Goal: Task Accomplishment & Management: Manage account settings

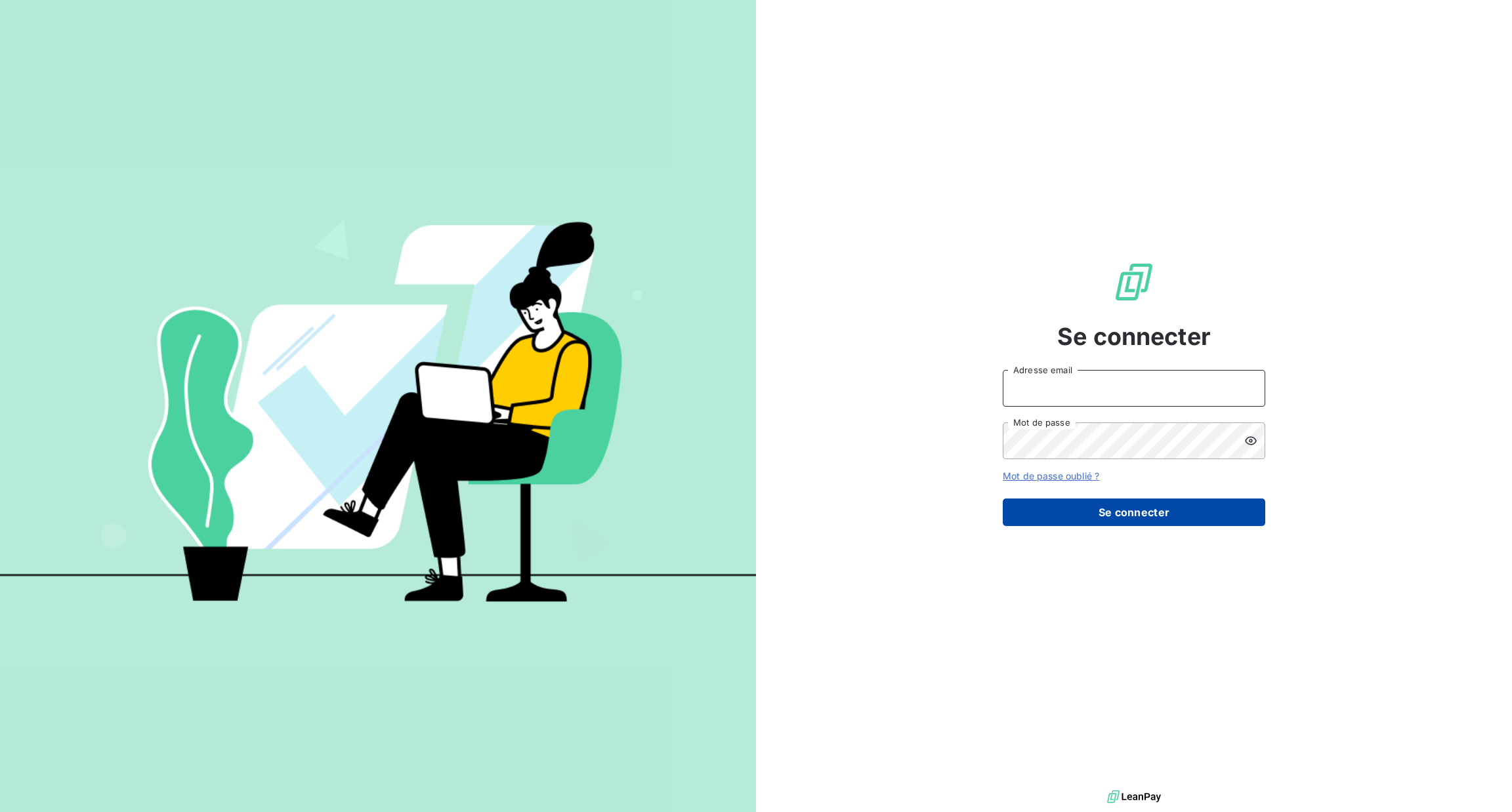
type input "[PERSON_NAME][EMAIL_ADDRESS][DOMAIN_NAME]"
click at [1247, 517] on button "Se connecter" at bounding box center [1134, 512] width 263 height 28
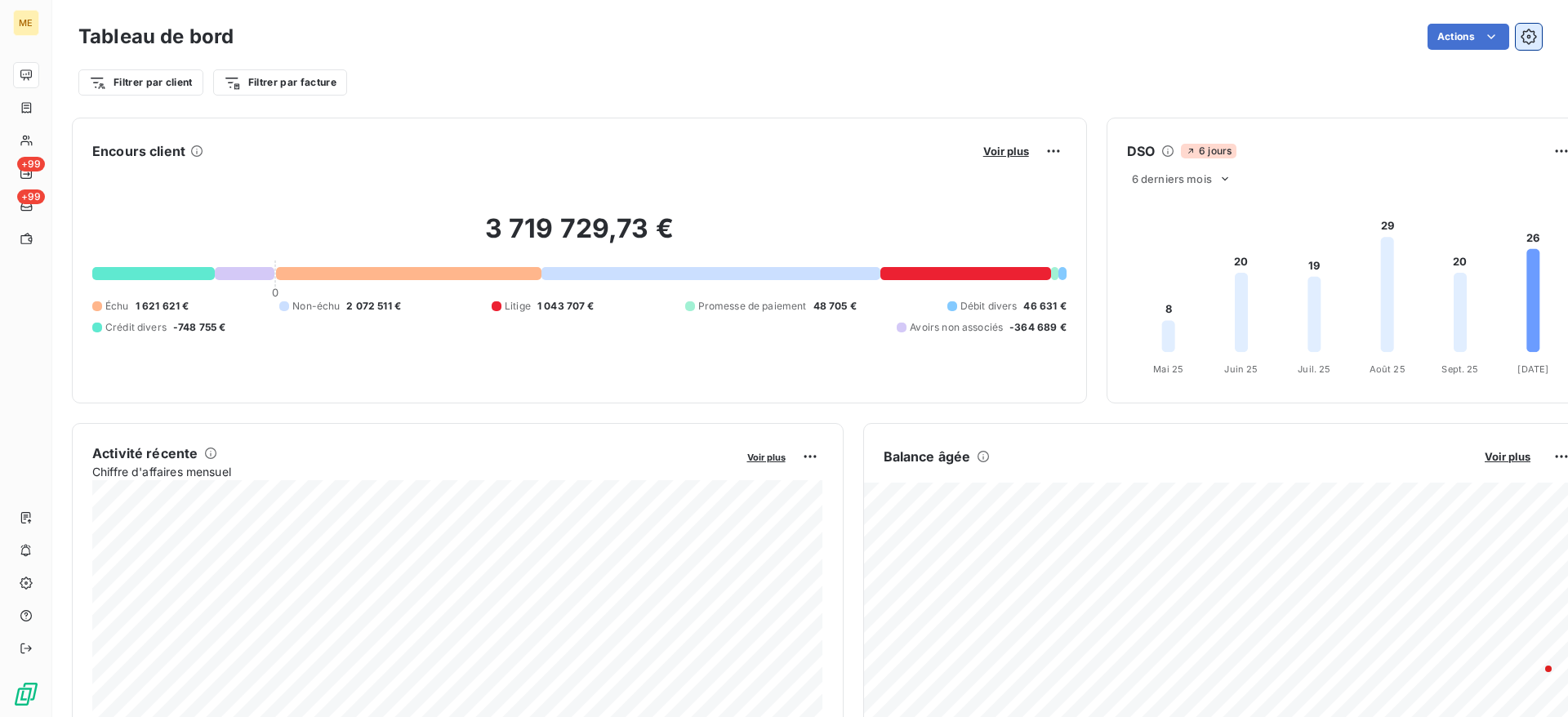
click at [1527, 37] on icon "button" at bounding box center [1529, 37] width 4 height 4
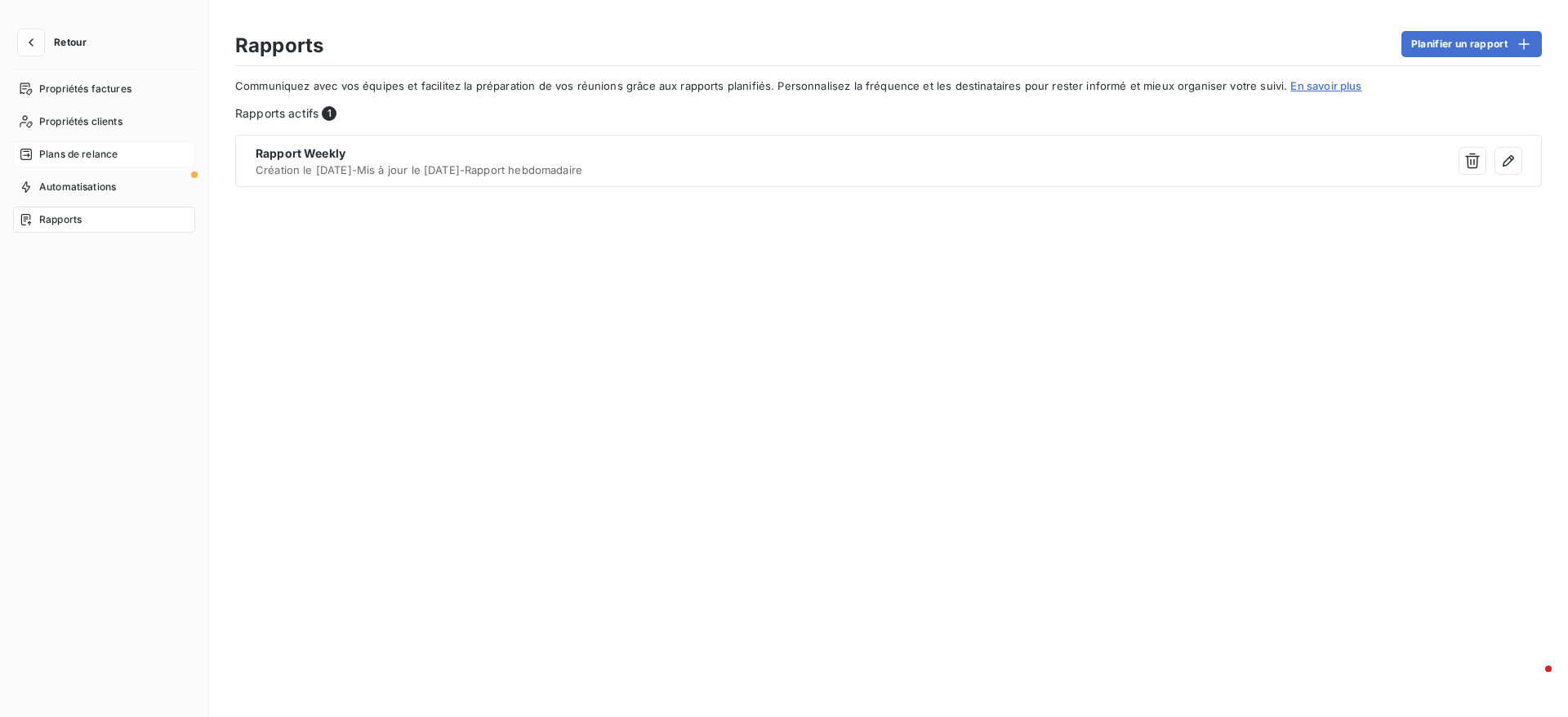
click at [146, 153] on div "Plans de relance" at bounding box center [104, 154] width 182 height 26
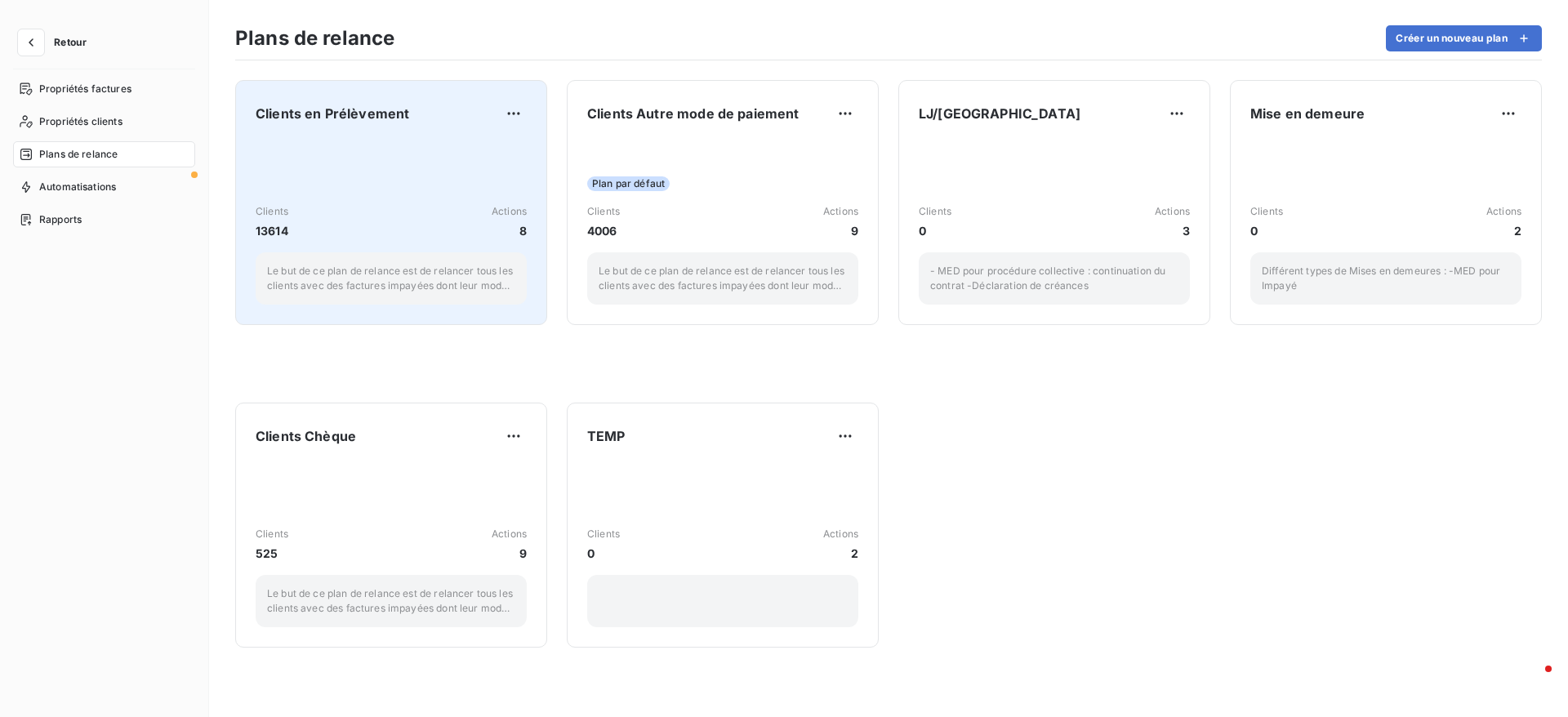
click at [300, 156] on div "Clients 13614 Actions 8 Le but de ce plan de relance est de relancer tous les c…" at bounding box center [390, 222] width 271 height 165
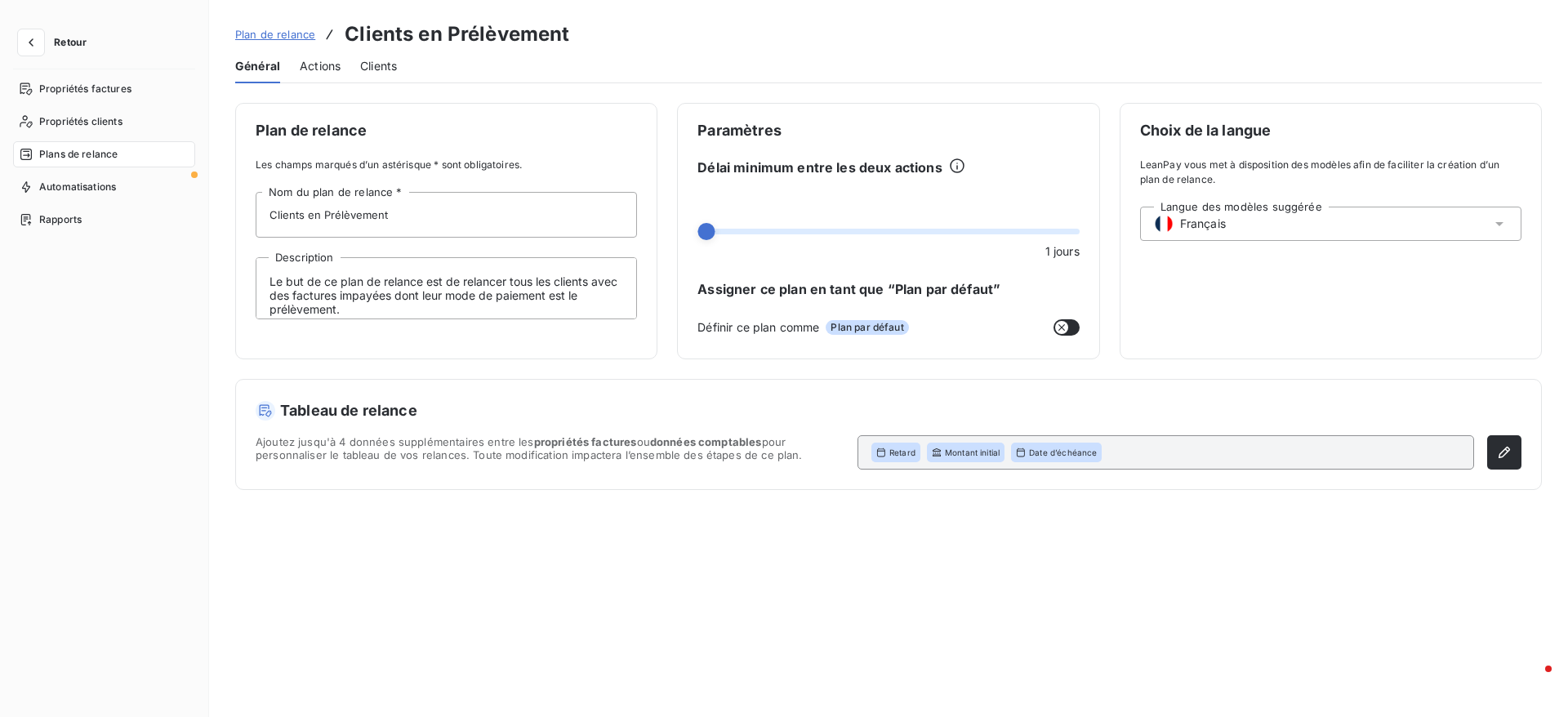
click at [333, 70] on span "Actions" at bounding box center [320, 66] width 41 height 17
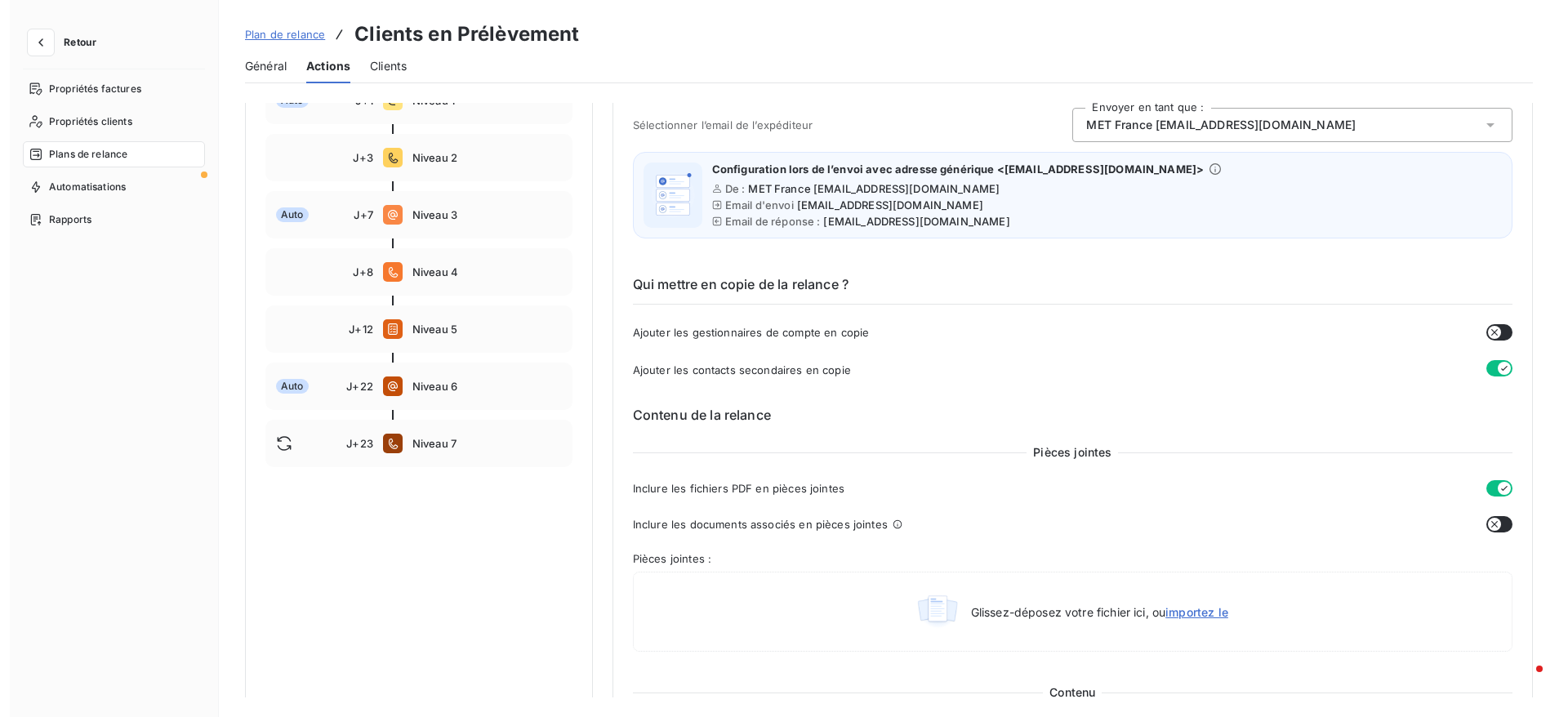
scroll to position [122, 0]
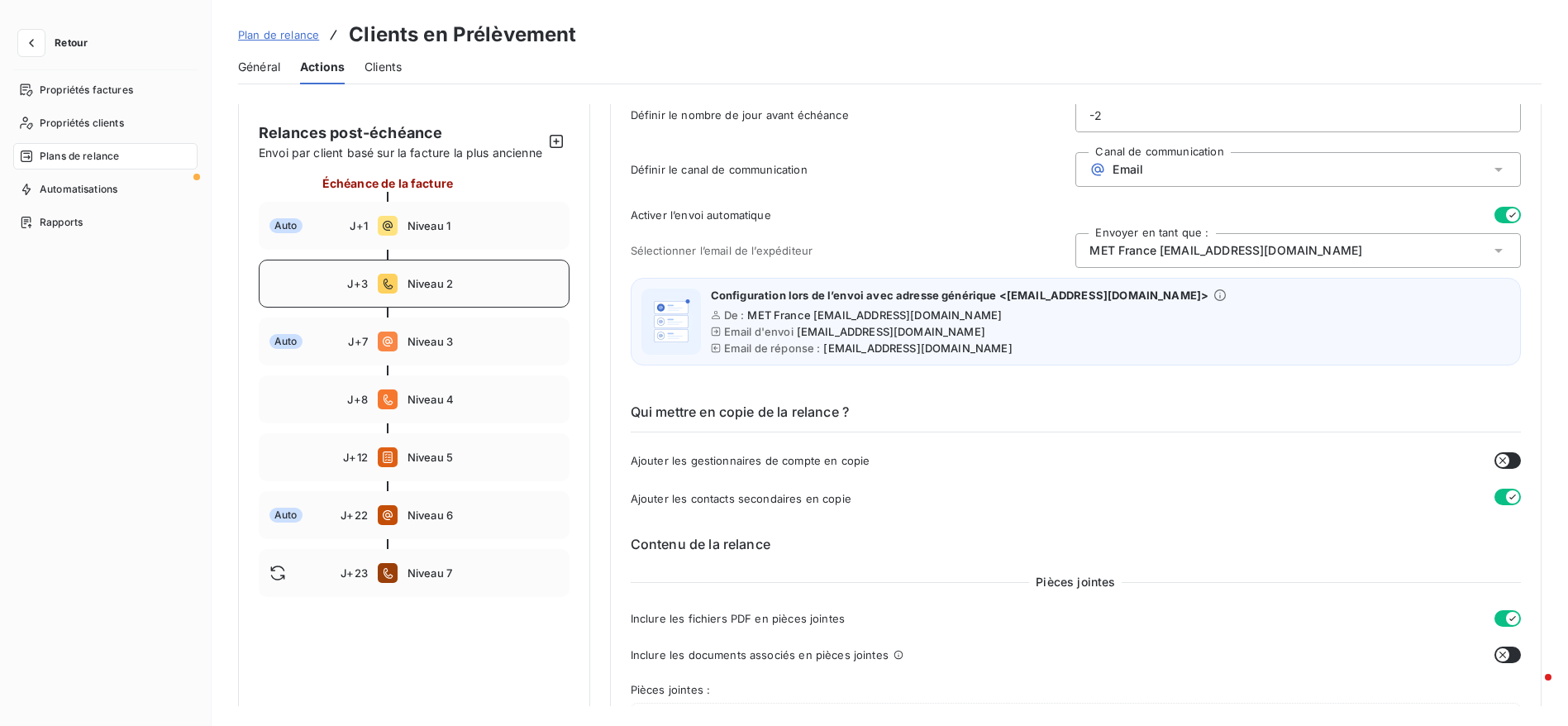
click at [483, 290] on span "Niveau 2" at bounding box center [482, 283] width 152 height 13
type input "3"
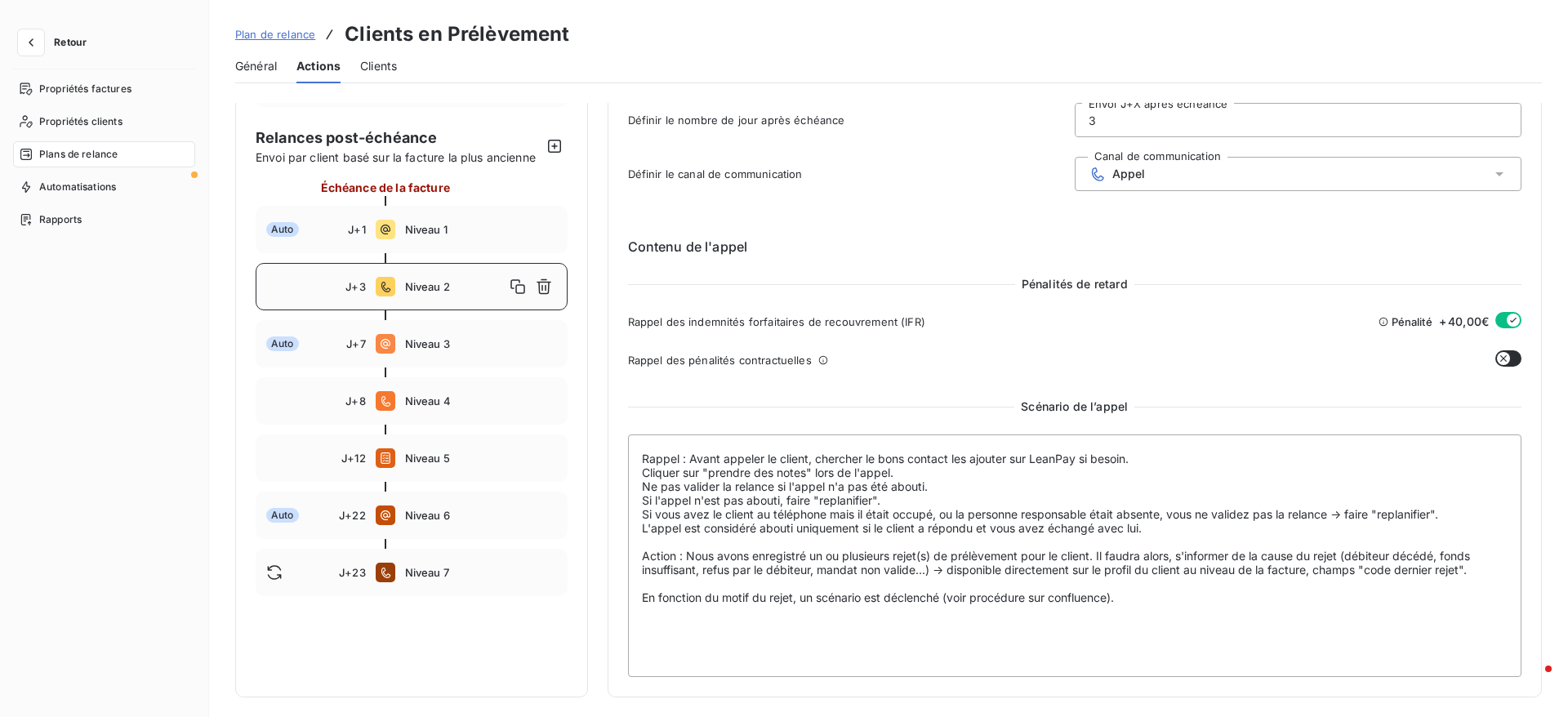
click at [284, 50] on div "Général Actions Clients" at bounding box center [887, 66] width 1306 height 34
click at [277, 65] on span "Général" at bounding box center [255, 66] width 42 height 17
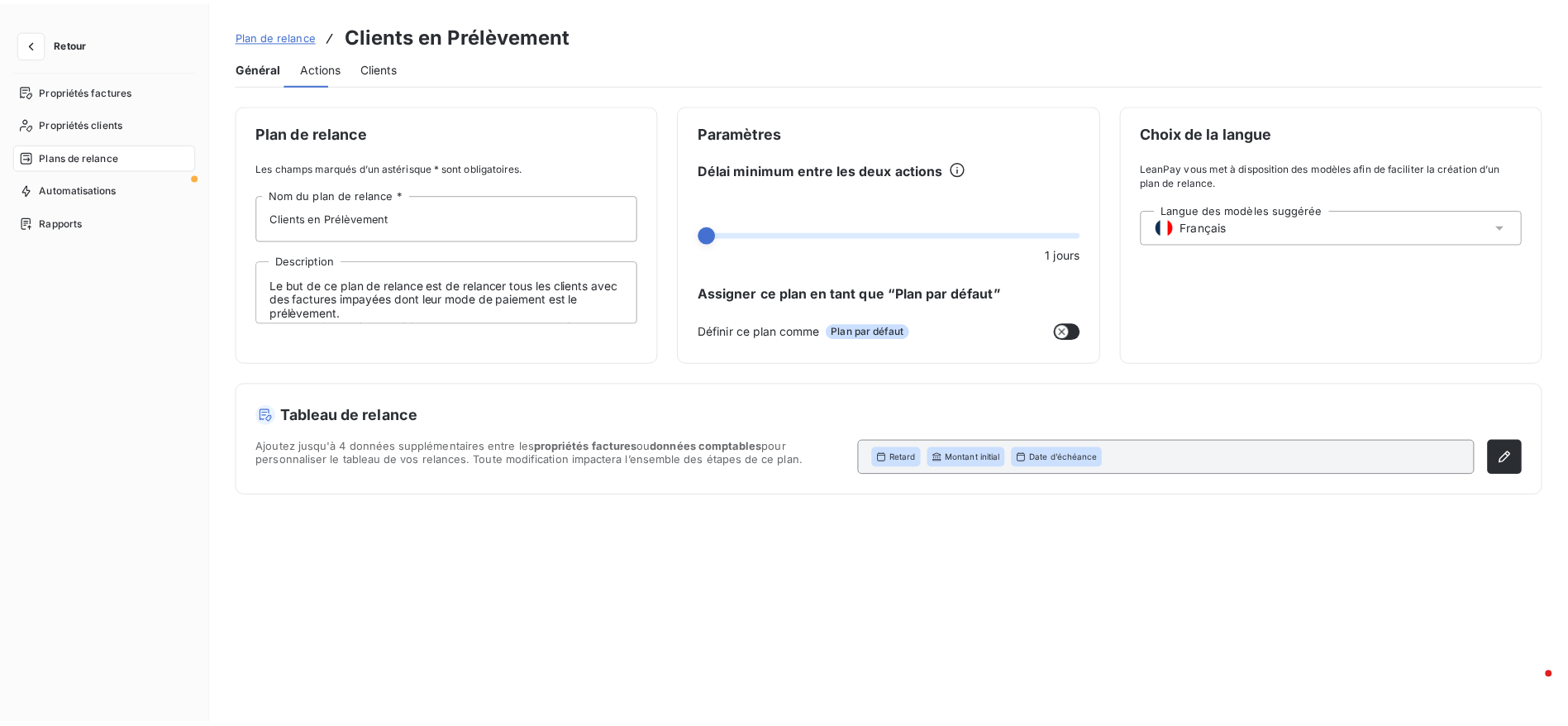
scroll to position [0, 0]
click at [319, 71] on span "Actions" at bounding box center [324, 66] width 42 height 17
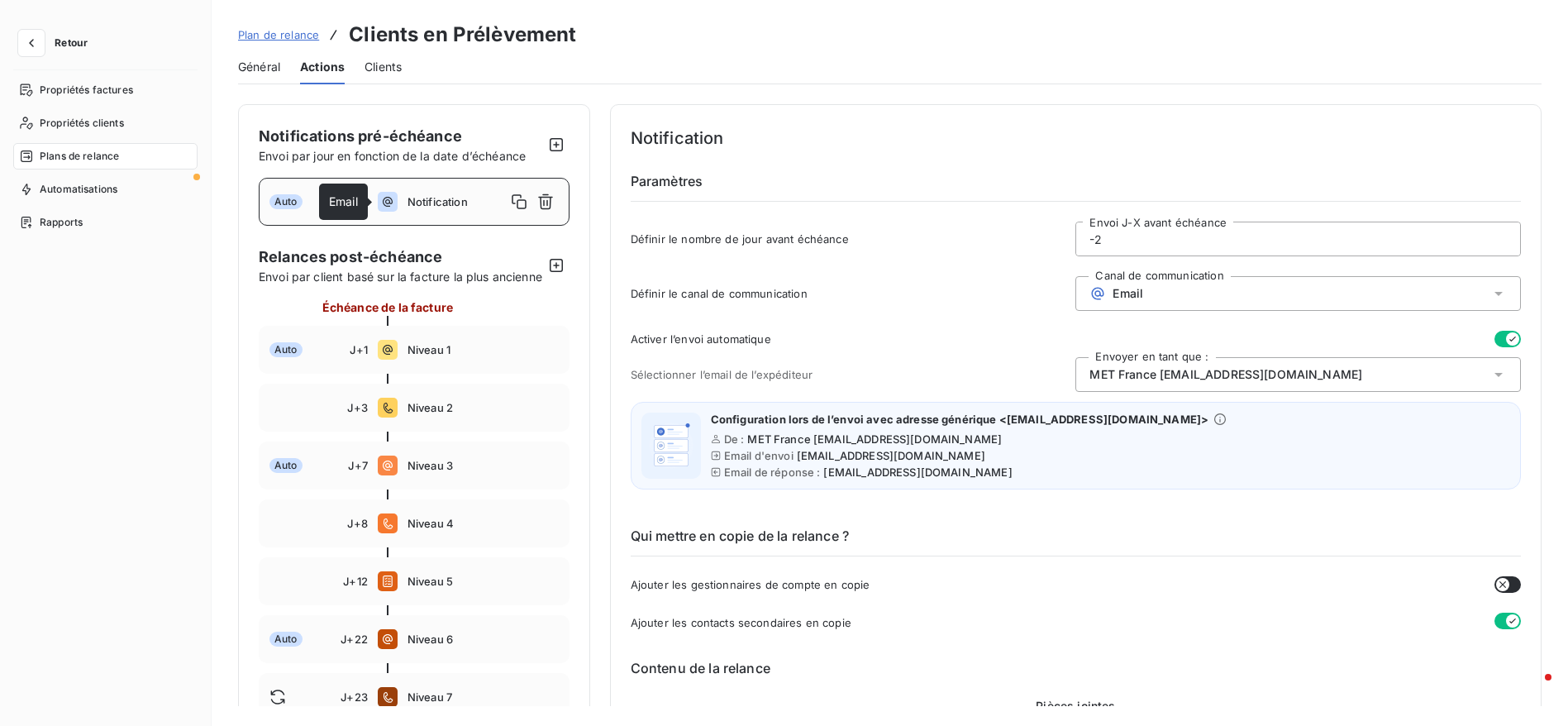
click at [377, 207] on icon at bounding box center [387, 202] width 20 height 20
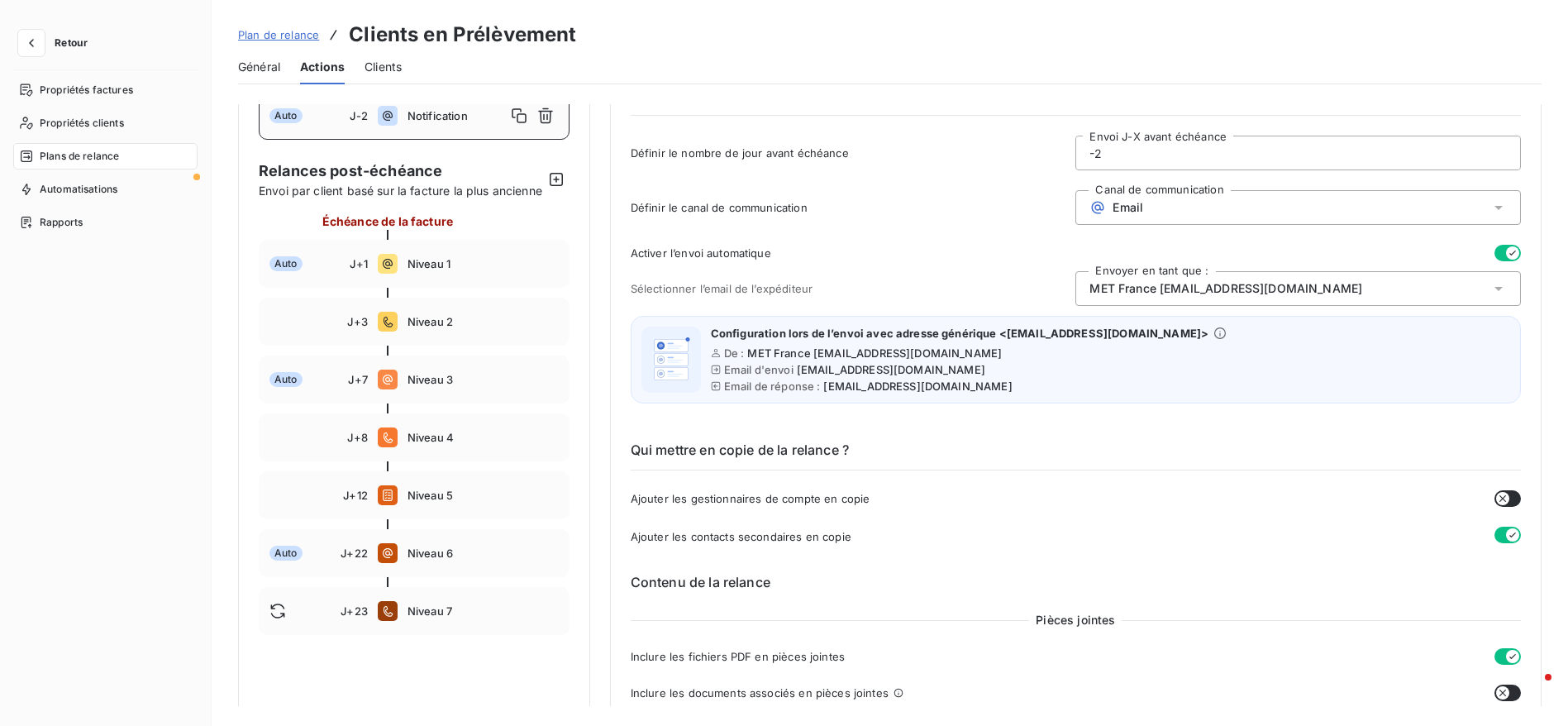
scroll to position [3, 0]
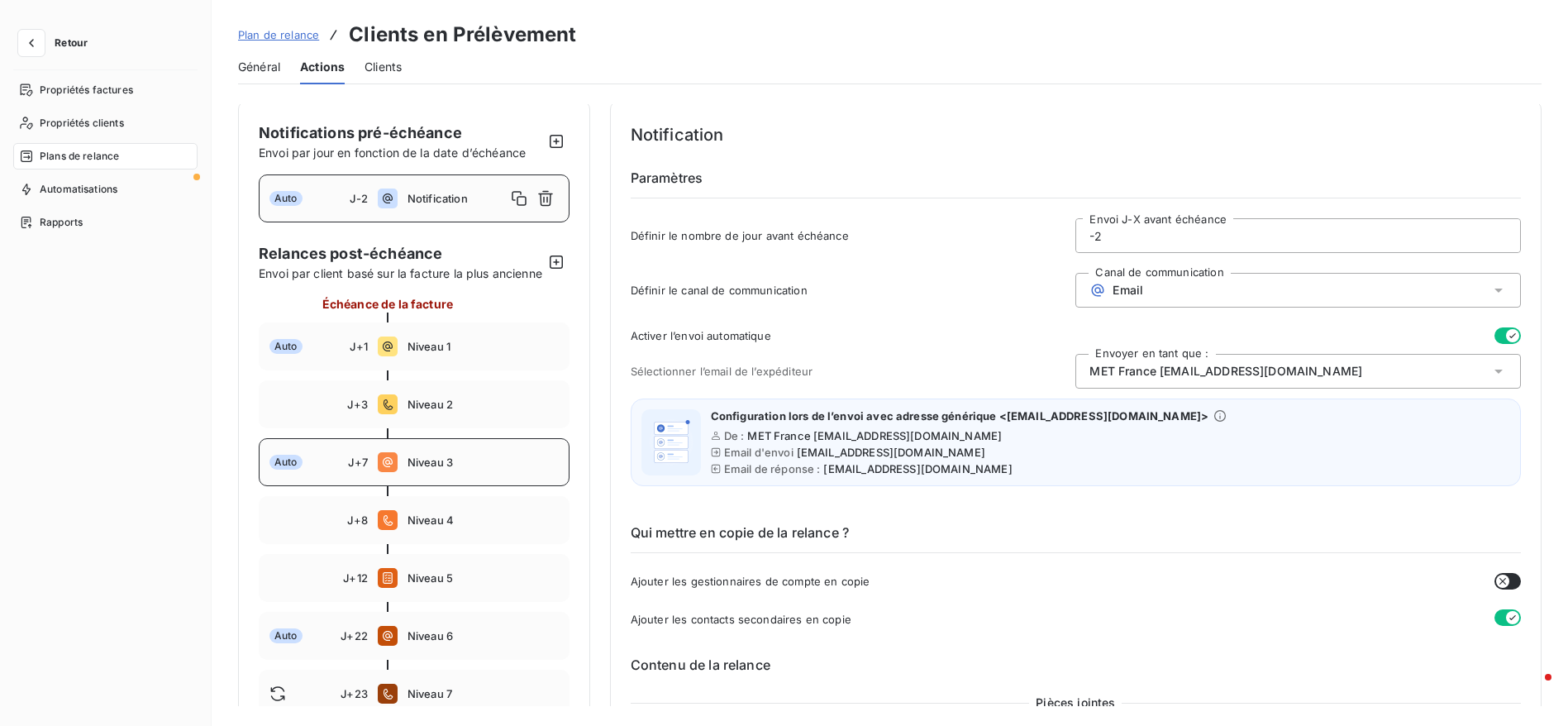
click at [540, 486] on div "Auto J+7 Niveau 3" at bounding box center [414, 462] width 311 height 48
type input "7"
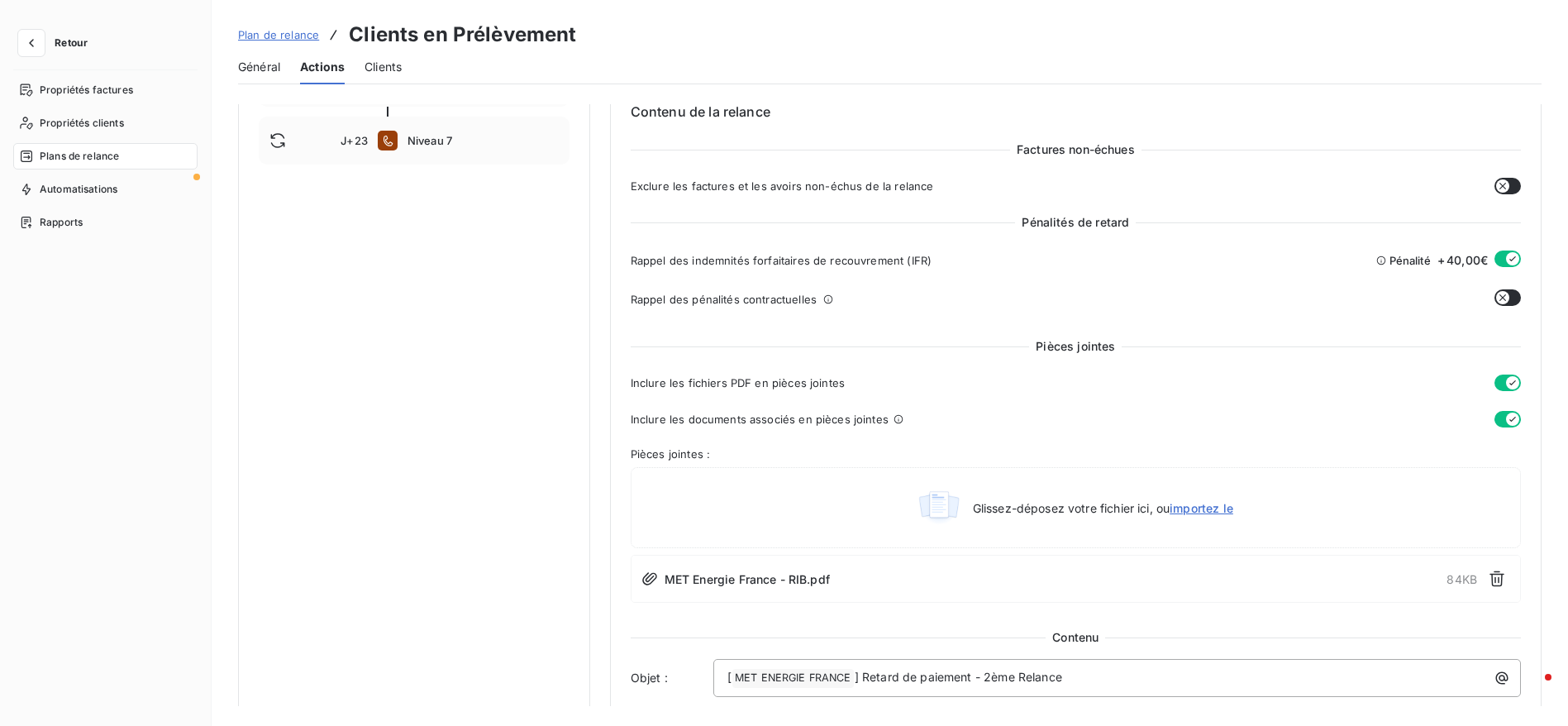
scroll to position [499, 0]
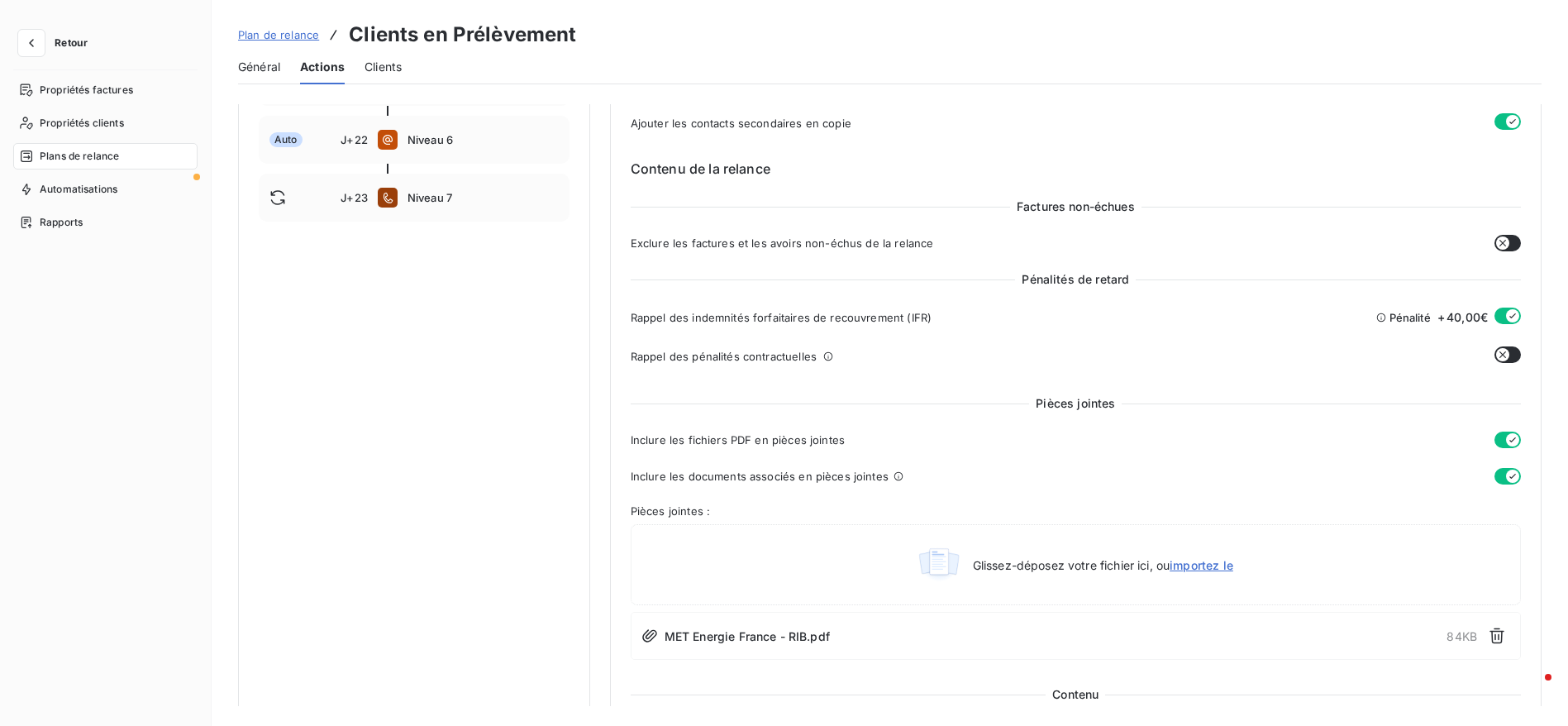
click at [1502, 340] on div "Rappel des indemnités forfaitaires de recouvrement (IFR) Pénalité + 40,00€ Rapp…" at bounding box center [1076, 342] width 890 height 67
click at [1502, 353] on icon "button" at bounding box center [1503, 354] width 13 height 13
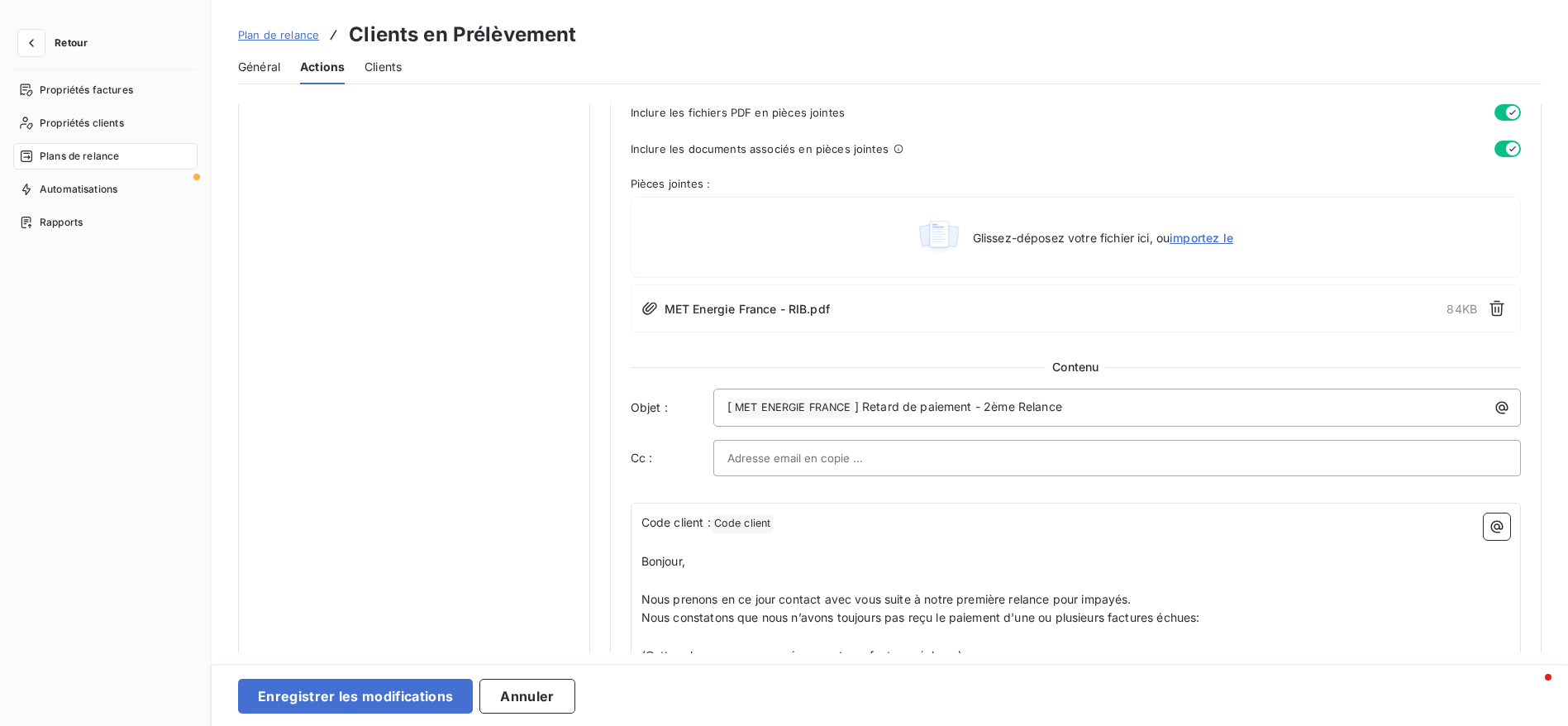
scroll to position [375, 0]
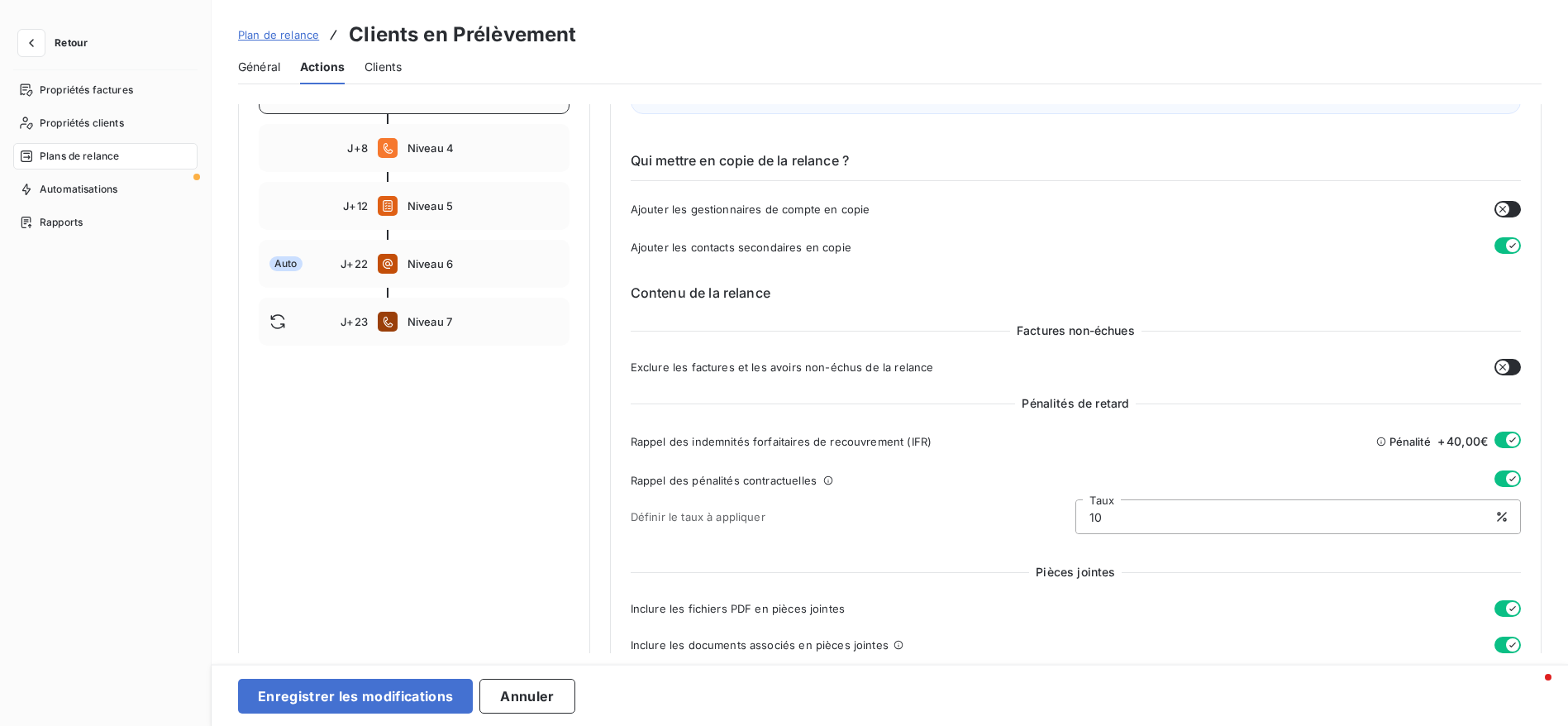
click at [1497, 466] on div "Rappel des indemnités forfaitaires de recouvrement (IFR) Pénalité + 40,00€ Rapp…" at bounding box center [1076, 488] width 890 height 113
click at [1496, 482] on button "button" at bounding box center [1508, 478] width 27 height 17
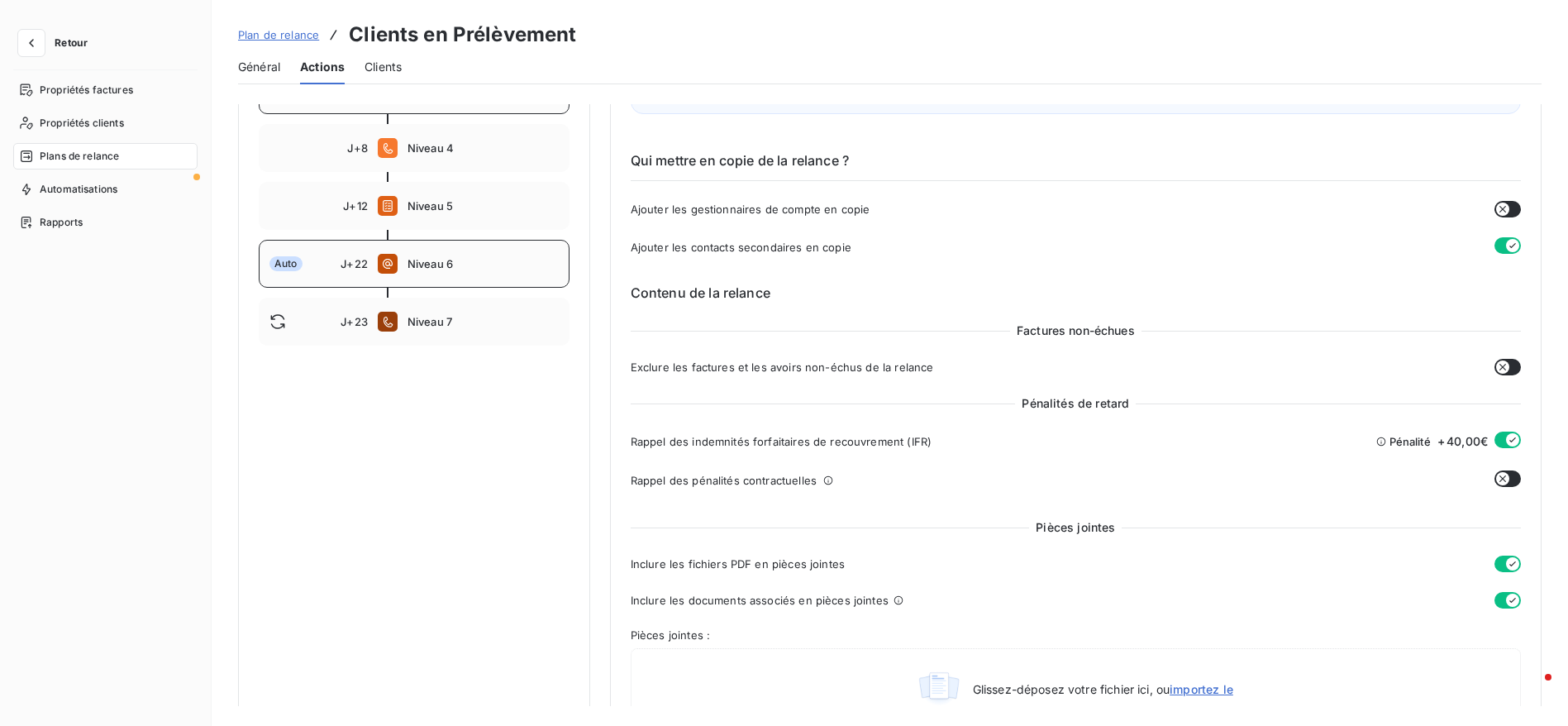
scroll to position [0, 0]
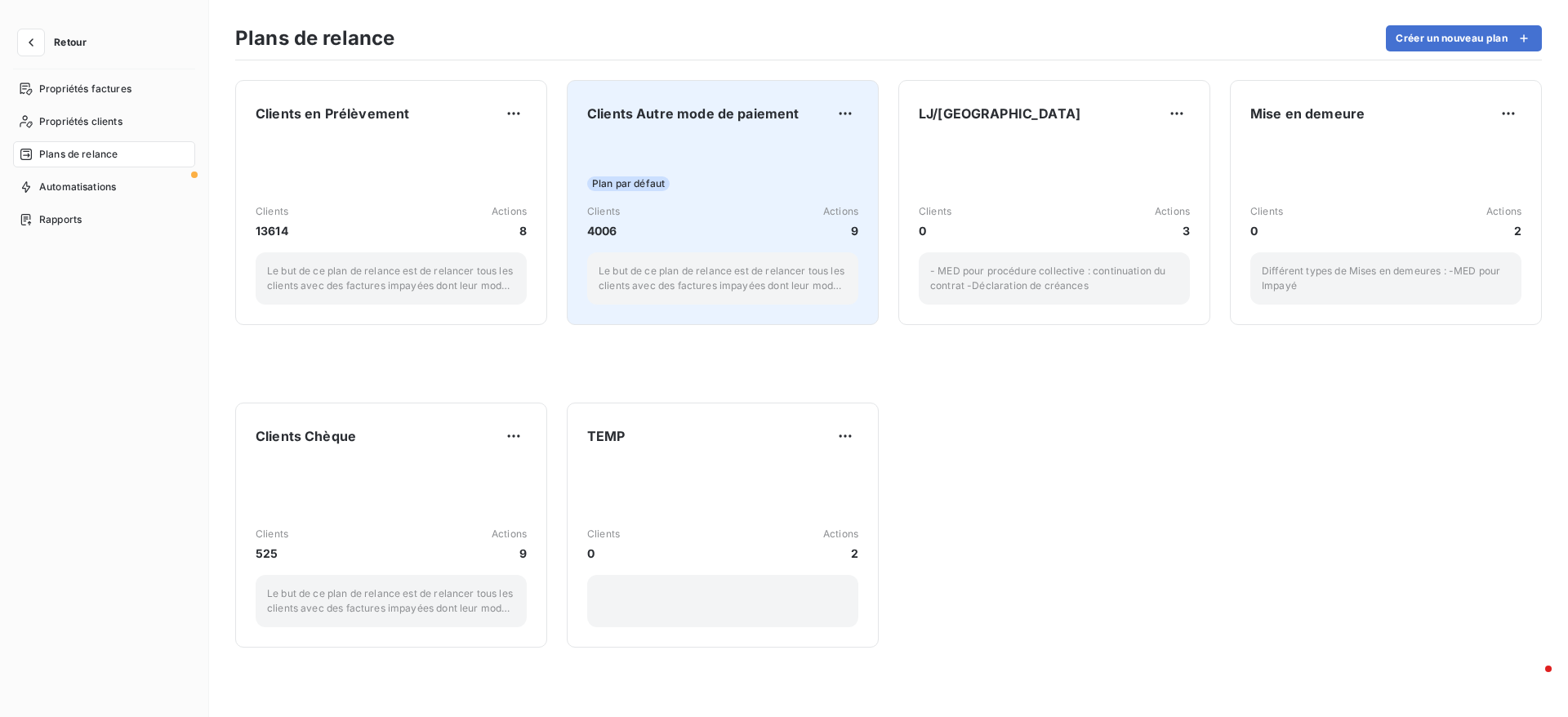
click at [824, 141] on div "Plan par défaut Clients 4006 Actions 9 Le but de ce plan de relance est de rela…" at bounding box center [722, 222] width 271 height 165
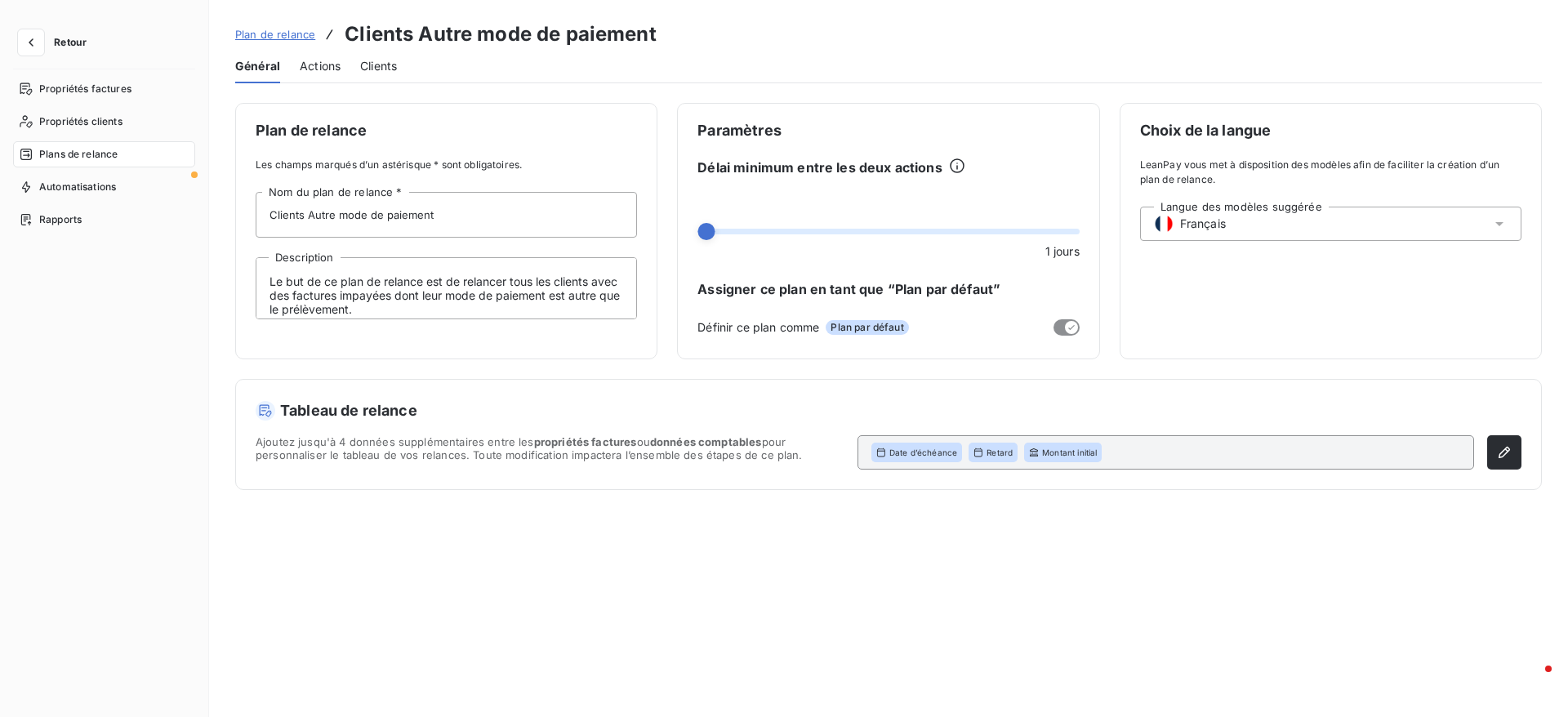
click at [318, 59] on span "Actions" at bounding box center [320, 66] width 41 height 17
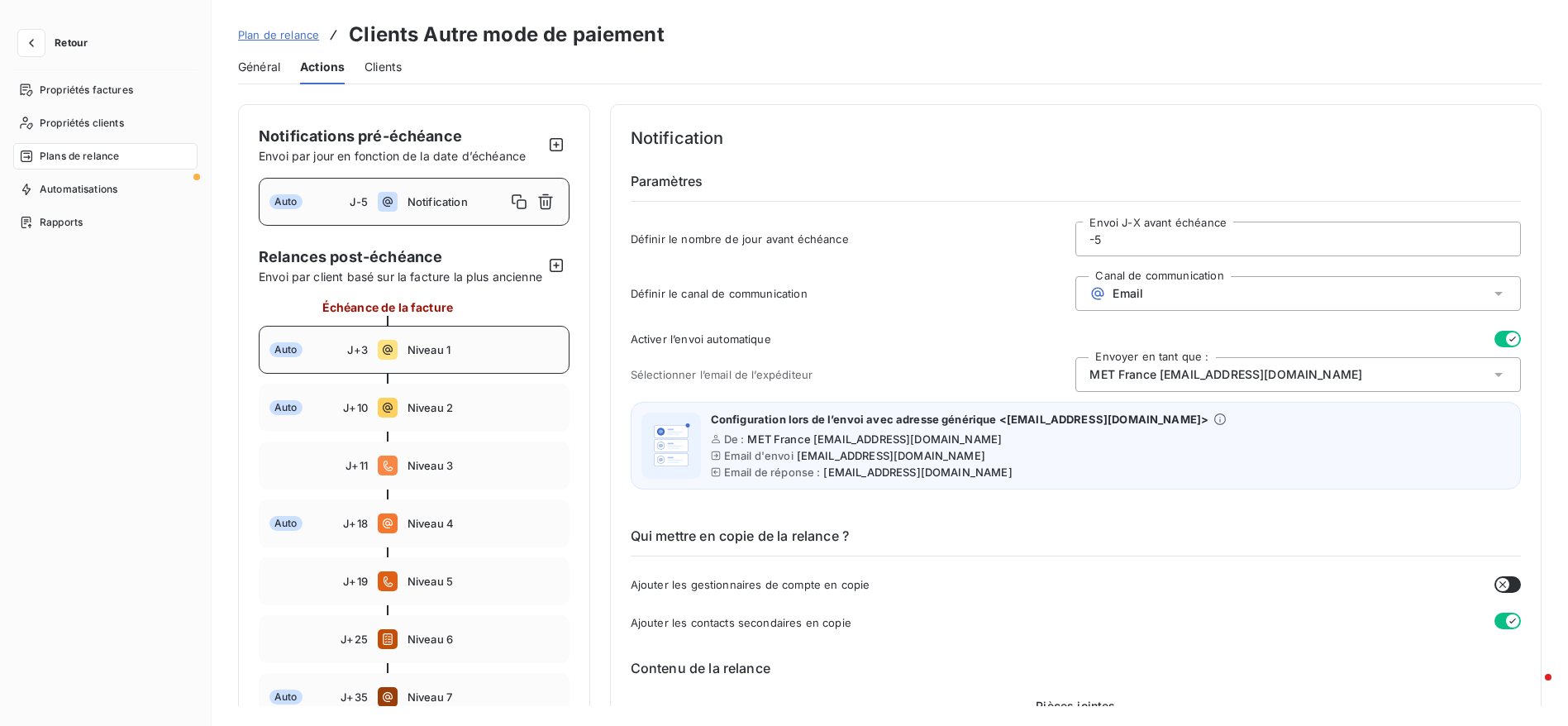
click at [525, 357] on span "Niveau 1" at bounding box center [482, 349] width 152 height 13
click at [459, 414] on span "Niveau 2" at bounding box center [482, 407] width 152 height 13
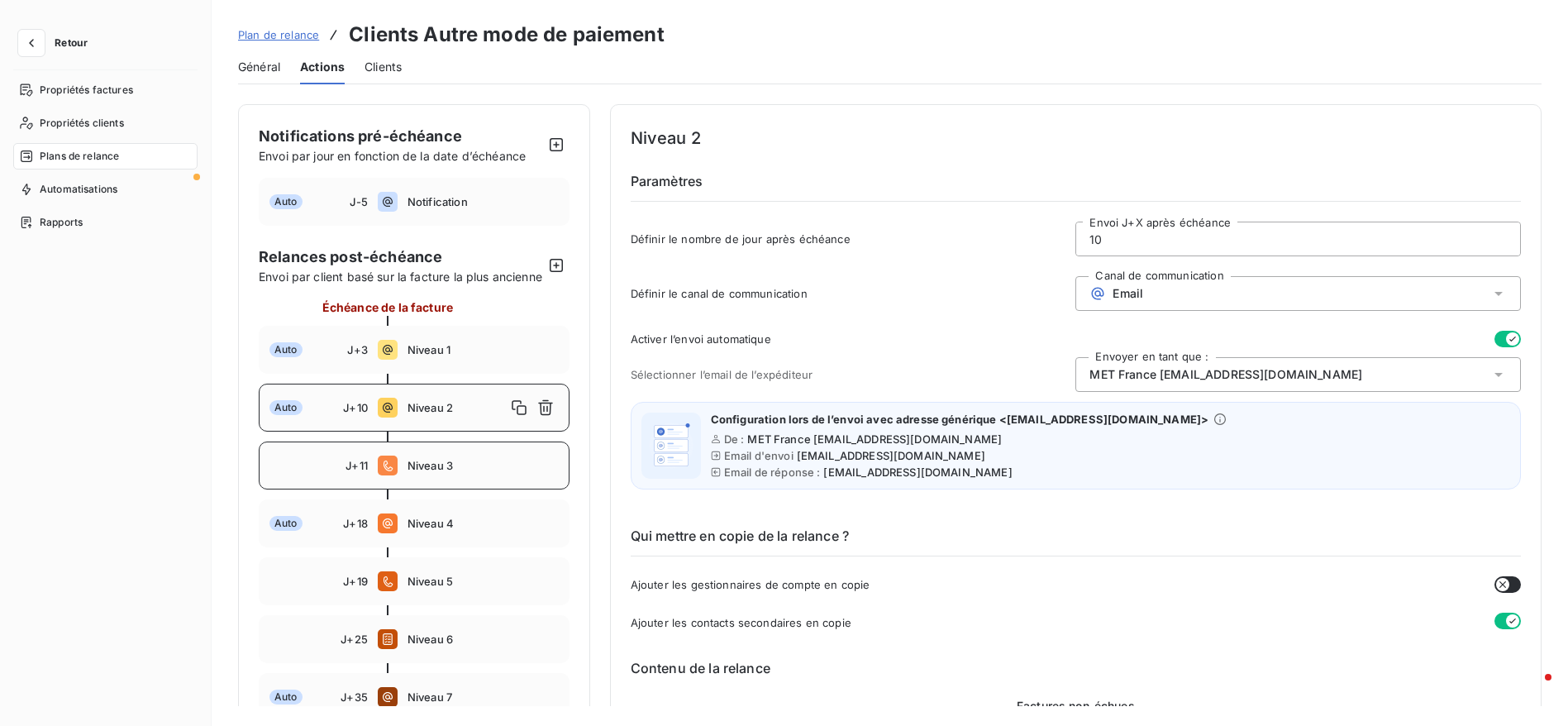
click at [459, 472] on span "Niveau 3" at bounding box center [482, 465] width 152 height 13
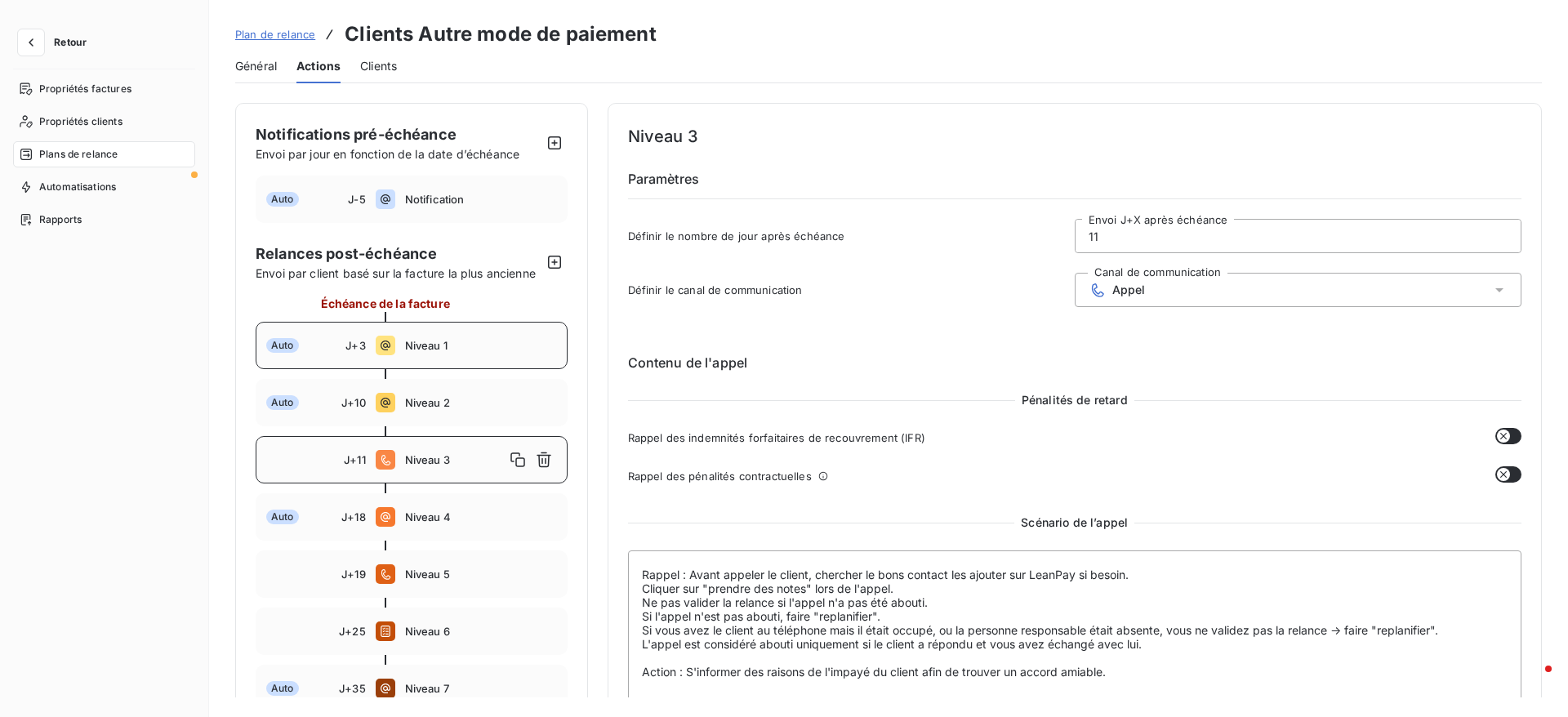
click at [476, 334] on div "Auto J+3 Niveau 1" at bounding box center [411, 345] width 312 height 47
type input "3"
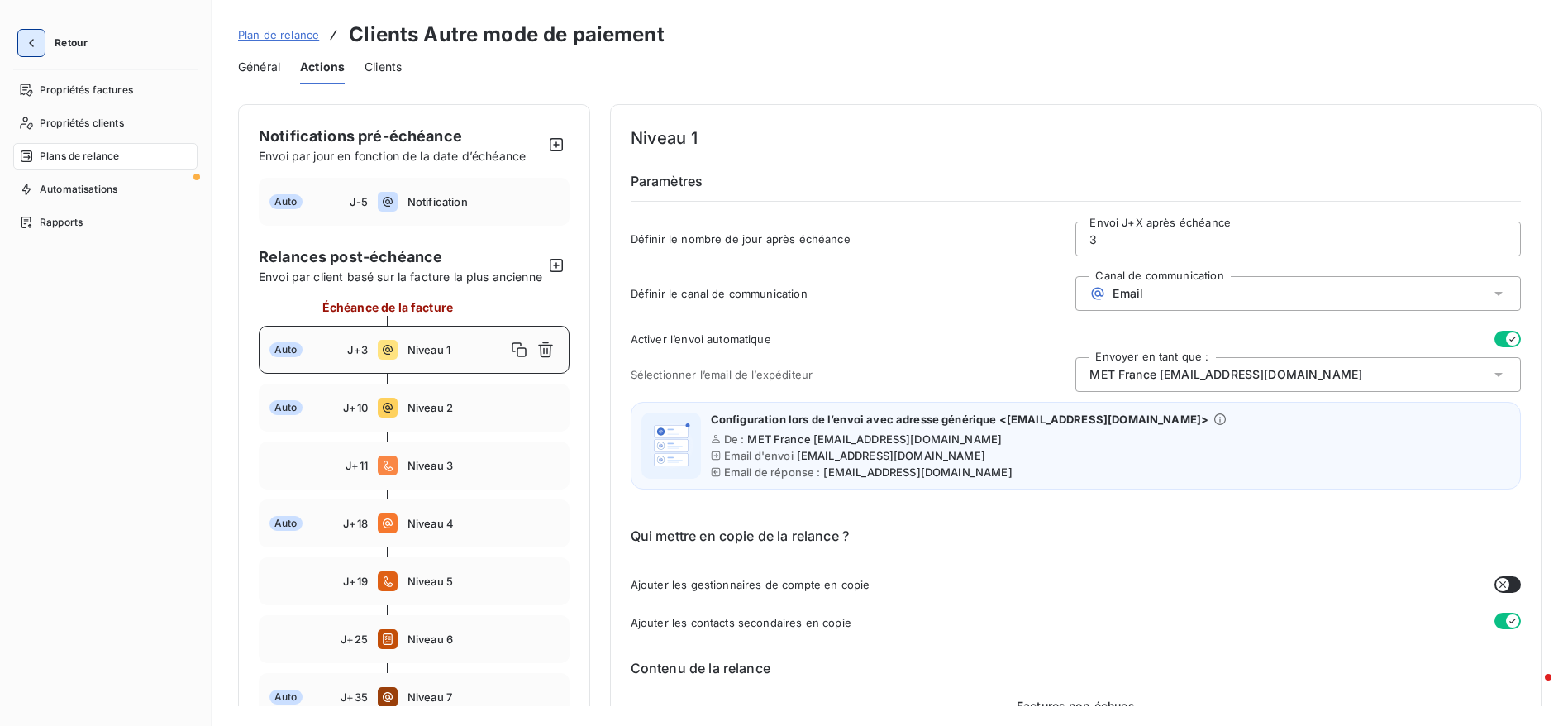
click at [36, 50] on icon "button" at bounding box center [31, 43] width 17 height 17
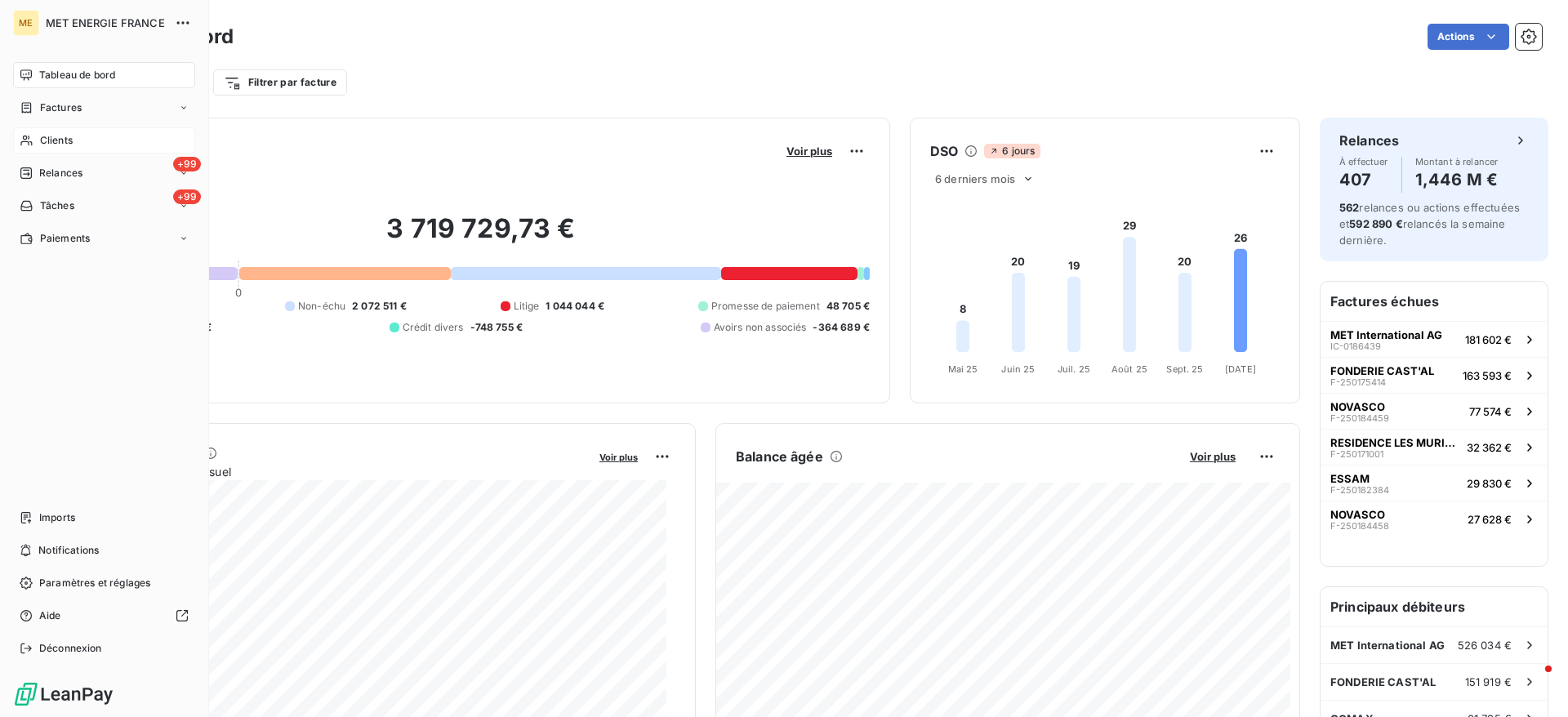
click at [37, 137] on div "Clients" at bounding box center [104, 140] width 182 height 26
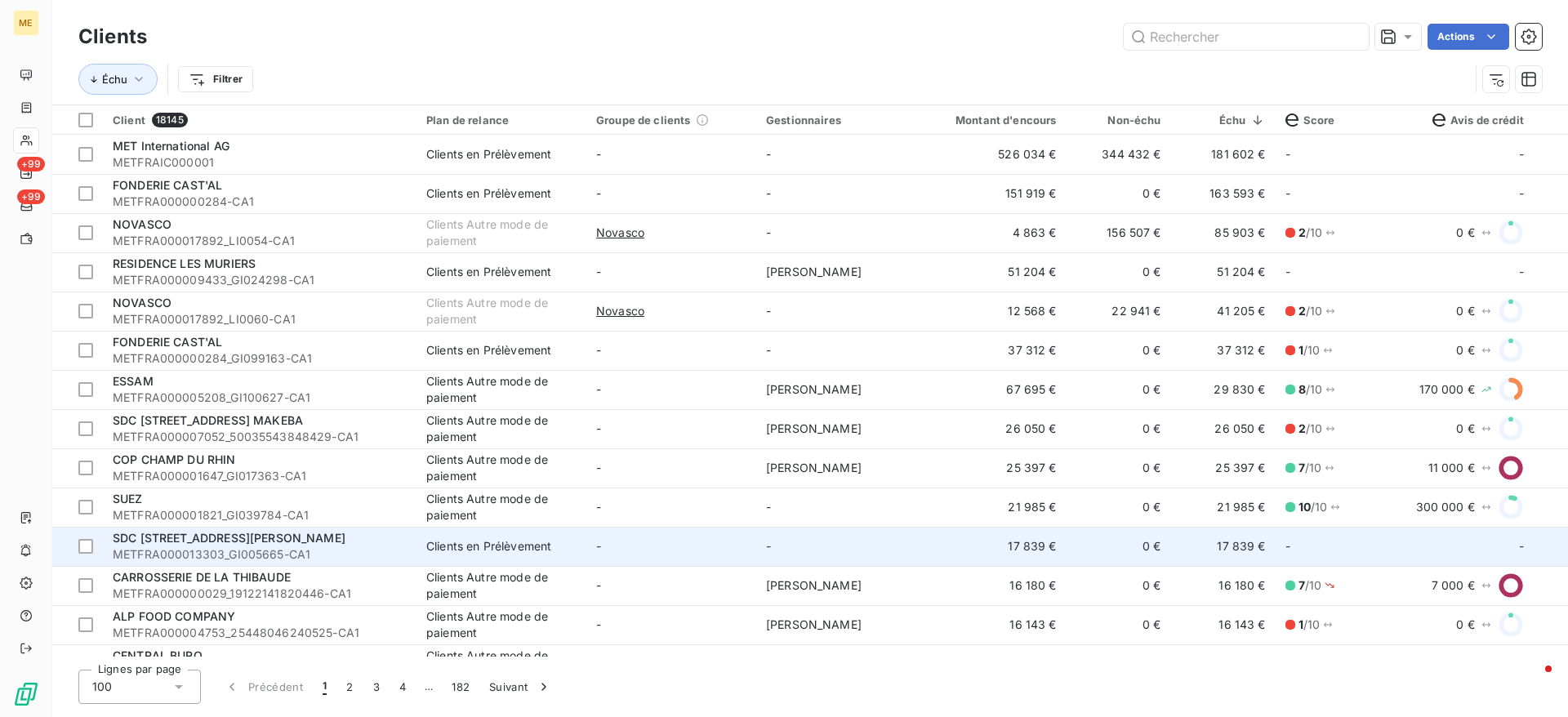
click at [387, 561] on span "METFRA000013303_GI005665-CA1" at bounding box center [259, 554] width 293 height 17
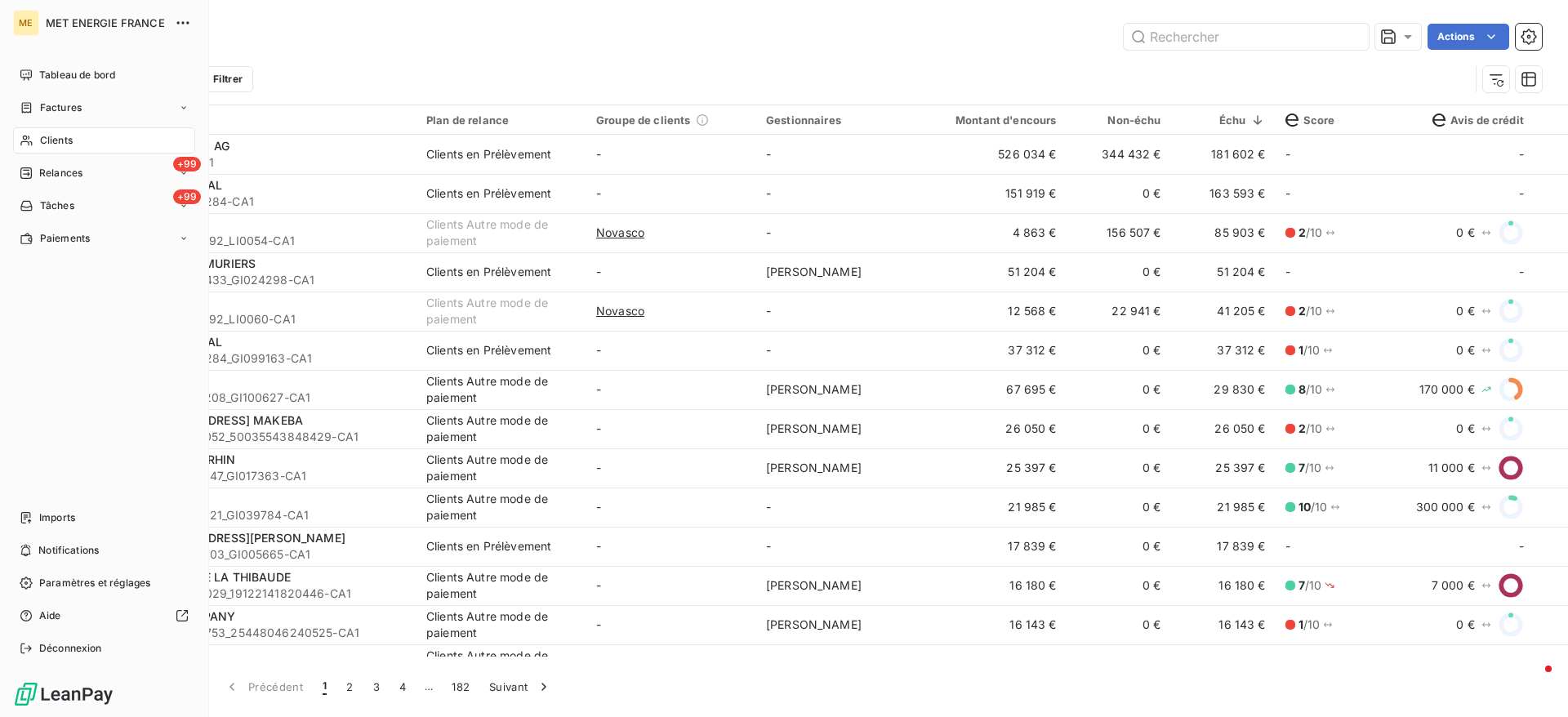
click at [6, 78] on div "ME MET ENERGIE FRANCE Tableau de bord Factures Clients +99 Relances +99 Tâches …" at bounding box center [105, 358] width 209 height 717
click at [35, 75] on div "Tableau de bord" at bounding box center [104, 74] width 182 height 26
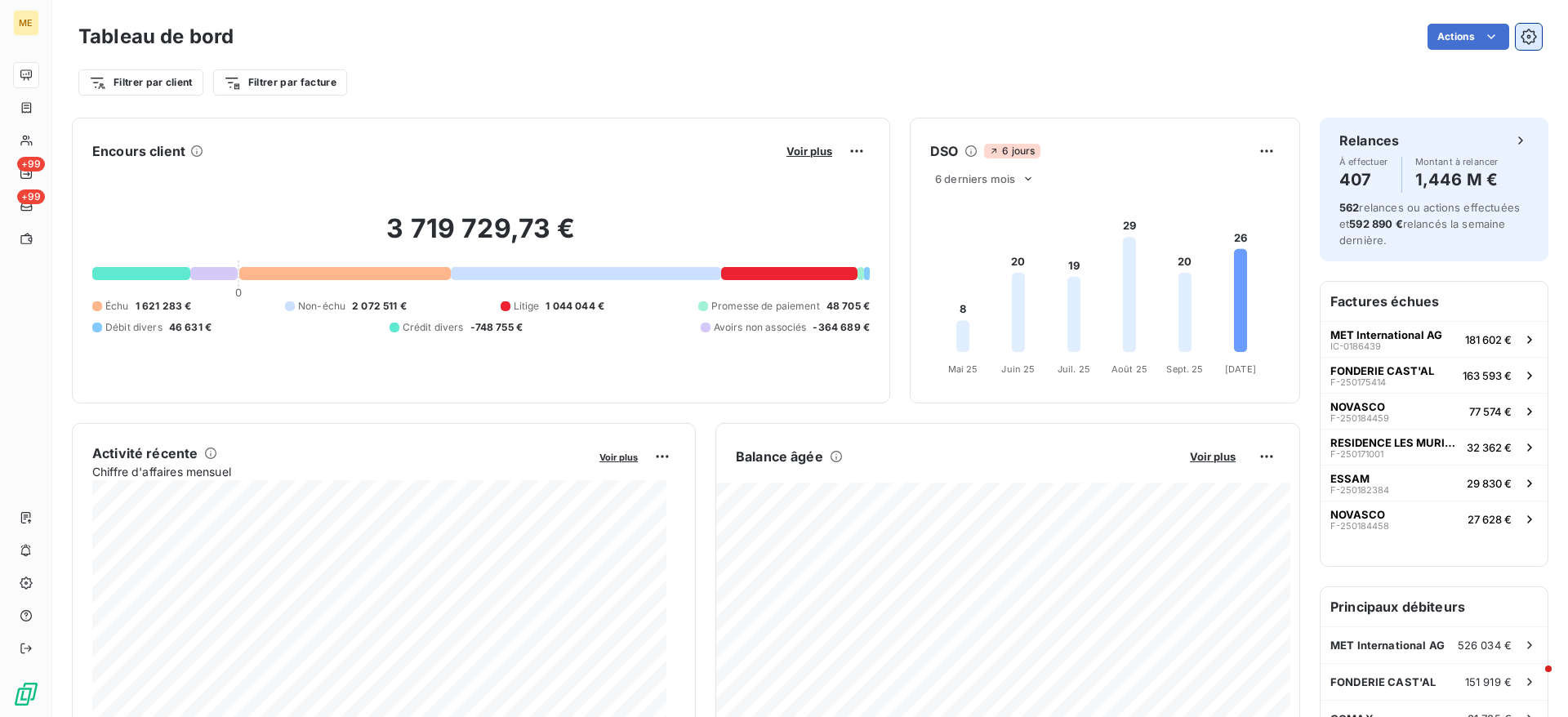
click at [1520, 31] on icon "button" at bounding box center [1528, 36] width 16 height 16
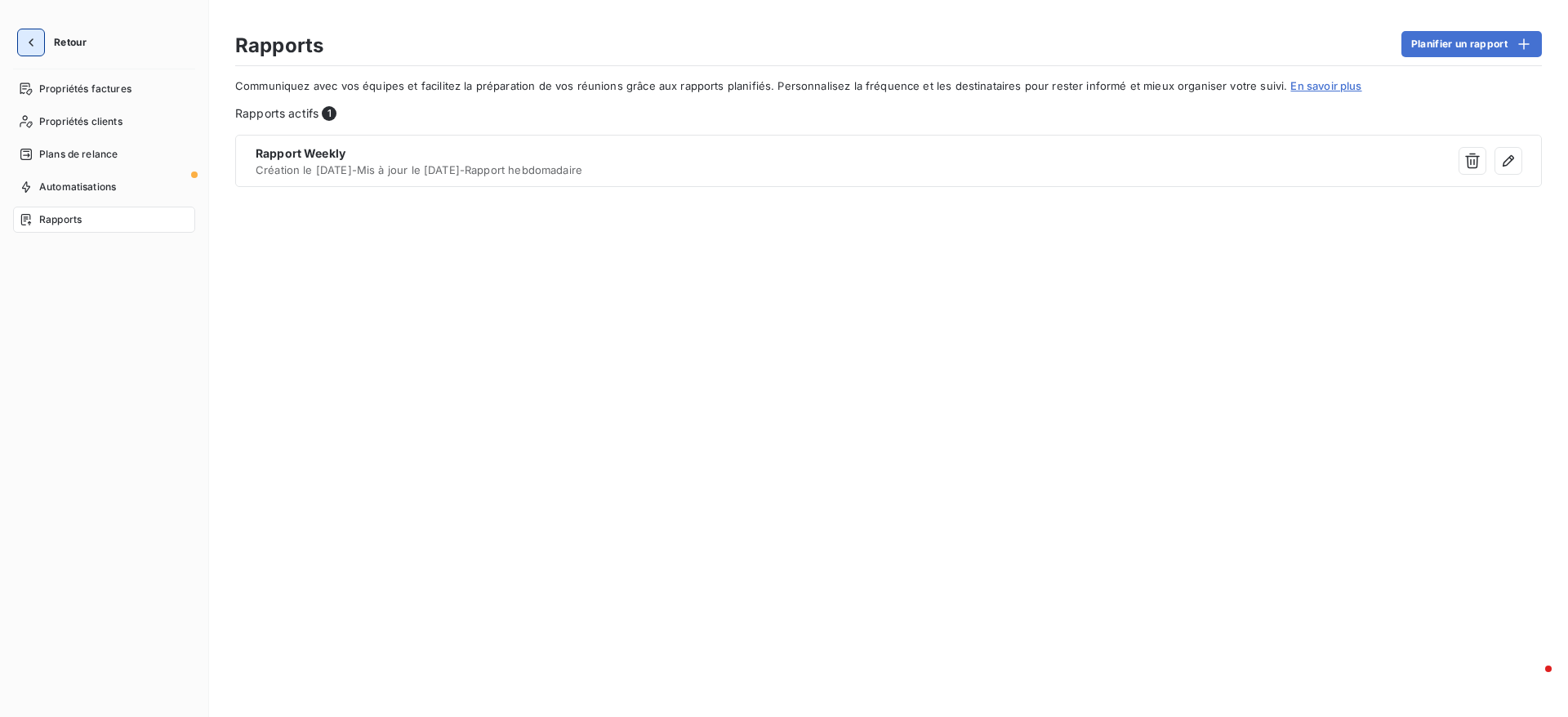
click at [33, 47] on icon "button" at bounding box center [30, 42] width 17 height 17
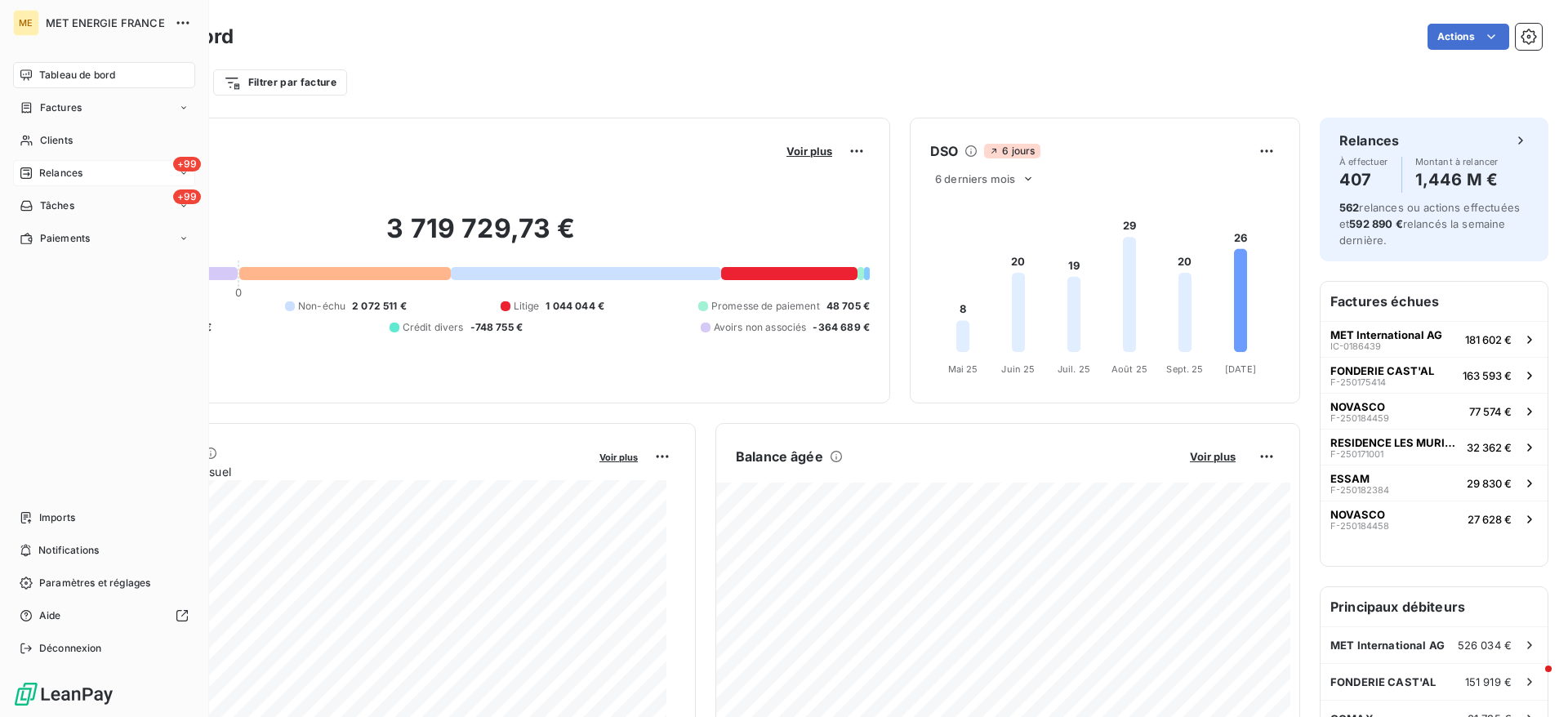
click at [73, 160] on div "+99 Relances" at bounding box center [104, 173] width 182 height 26
click at [76, 134] on div "Clients" at bounding box center [104, 140] width 182 height 26
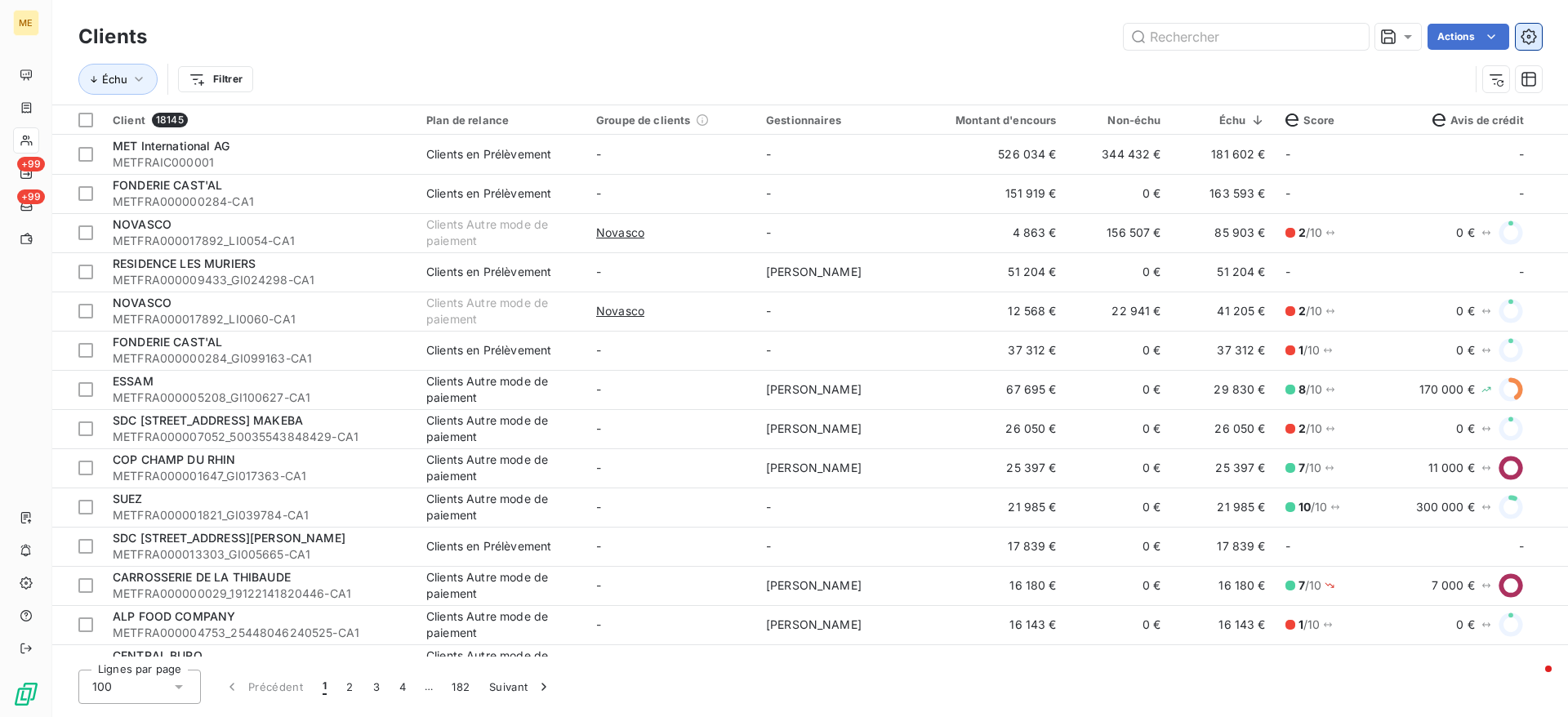
click at [1532, 32] on icon "button" at bounding box center [1528, 36] width 16 height 16
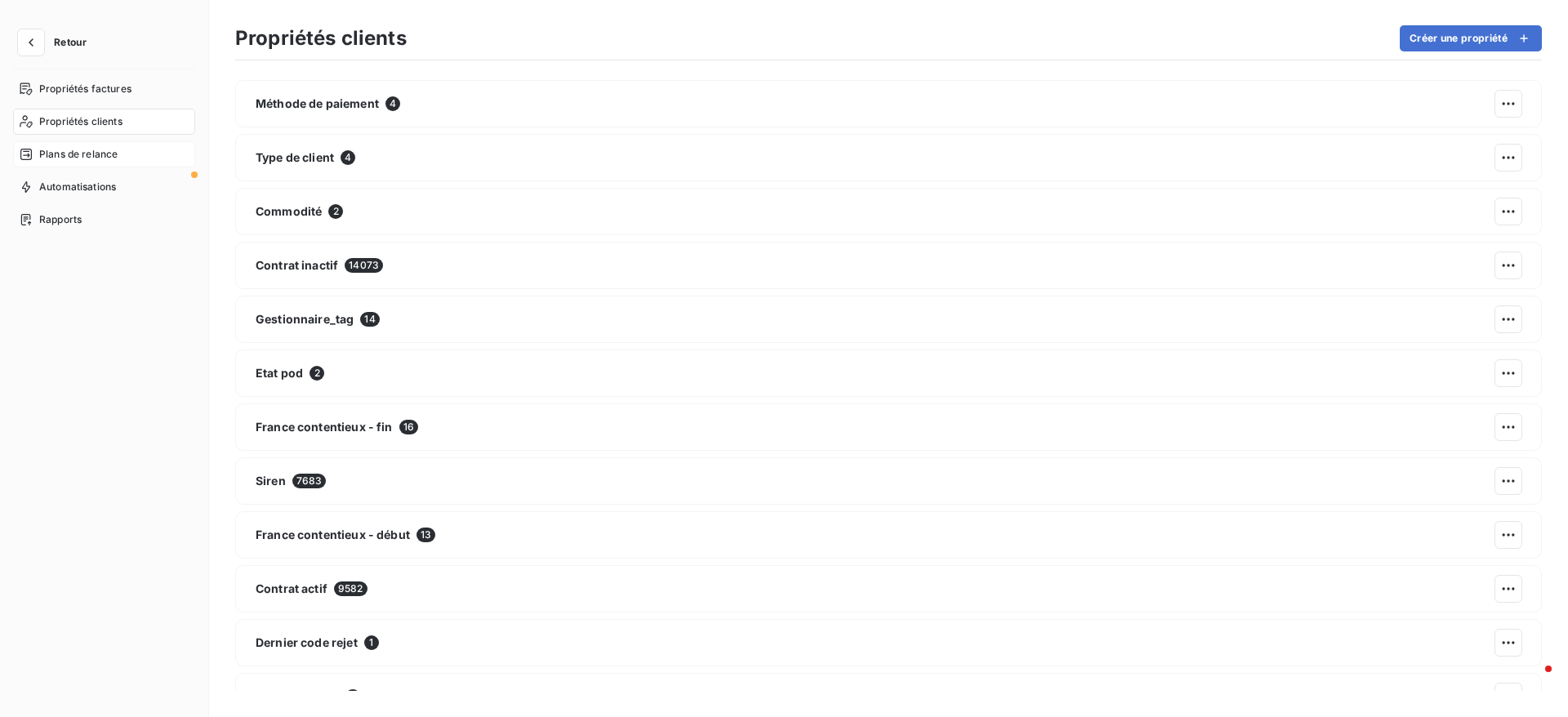
click at [53, 149] on span "Plans de relance" at bounding box center [78, 154] width 78 height 15
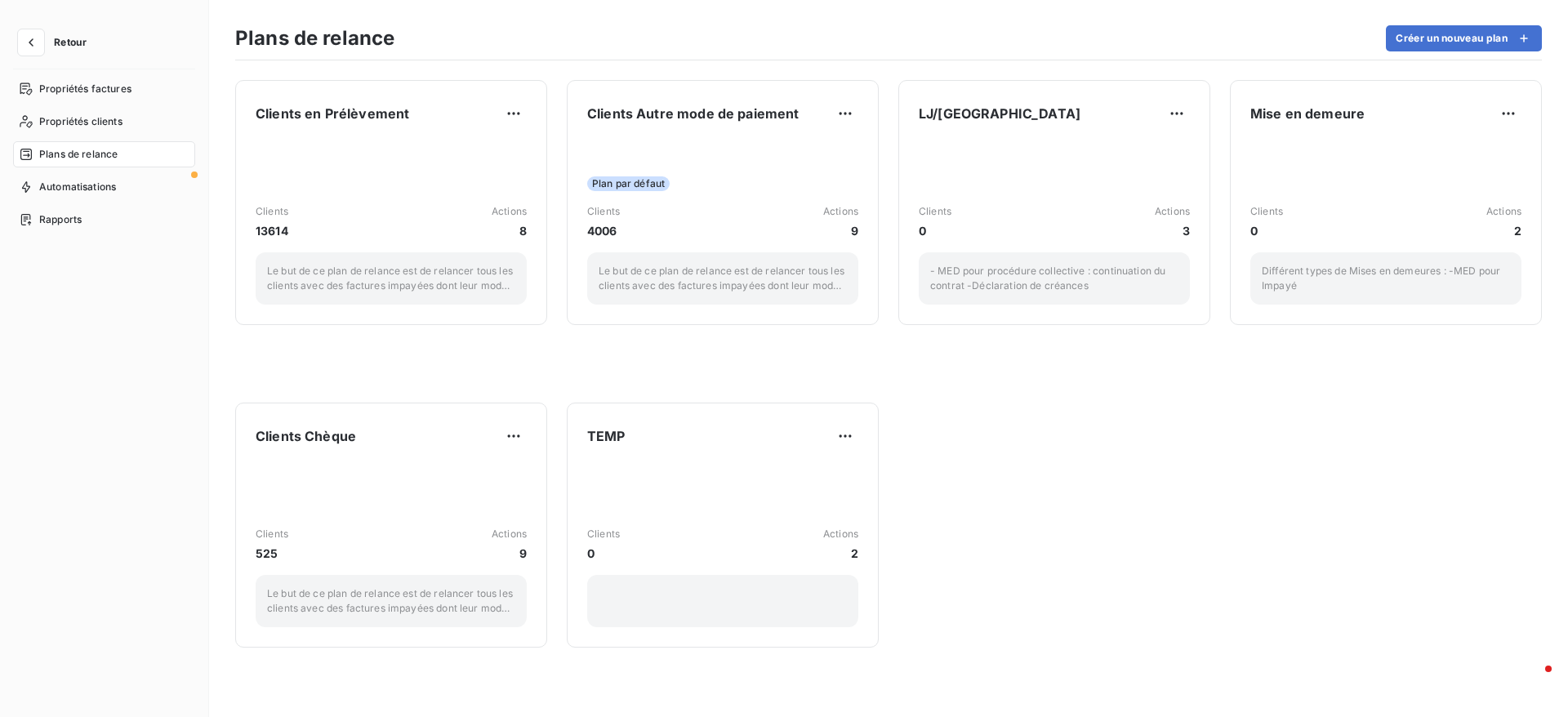
click at [50, 32] on button "Retour" at bounding box center [56, 42] width 86 height 26
